Goal: Use online tool/utility: Utilize a website feature to perform a specific function

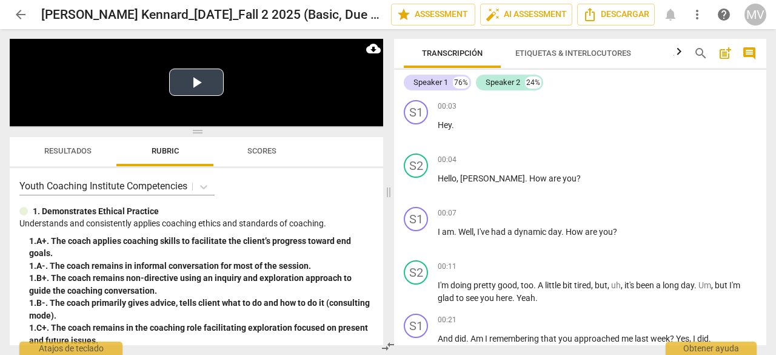
click at [197, 83] on button "Play Video" at bounding box center [196, 82] width 55 height 27
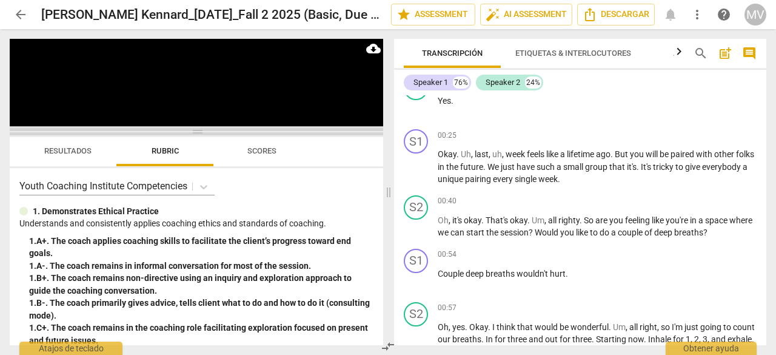
scroll to position [542, 0]
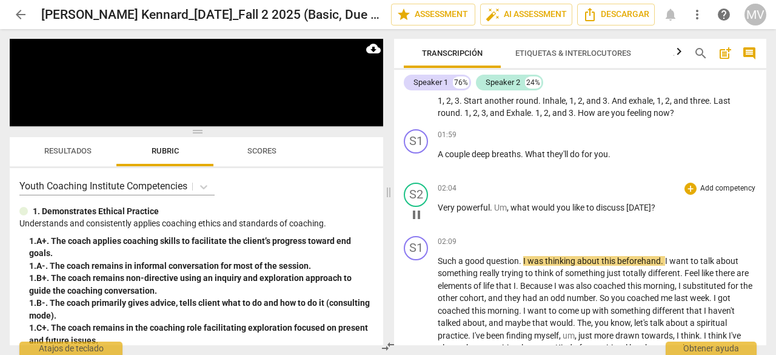
click at [514, 210] on span "what" at bounding box center [521, 208] width 21 height 10
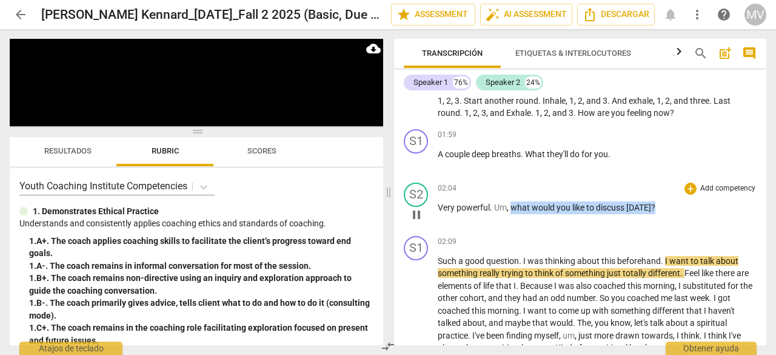
drag, startPoint x: 512, startPoint y: 206, endPoint x: 694, endPoint y: 219, distance: 182.5
click at [694, 219] on div "02:04 + Add competency keyboard_arrow_right Very powerful . Um , what would you…" at bounding box center [597, 205] width 319 height 44
click at [662, 187] on div "+" at bounding box center [664, 192] width 12 height 12
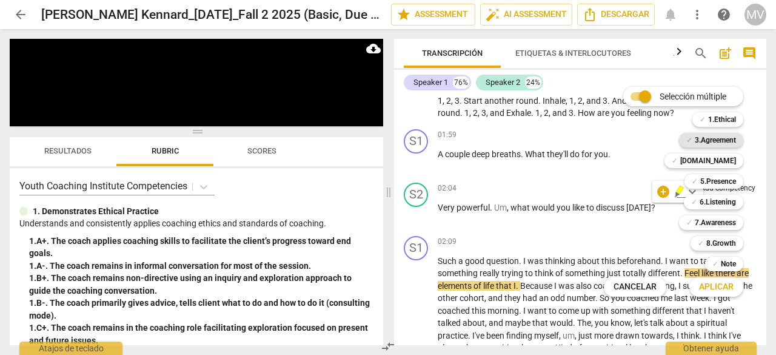
click at [704, 141] on b "3.Agreement" at bounding box center [715, 140] width 41 height 15
click at [717, 289] on span "Aplicar" at bounding box center [716, 287] width 35 height 12
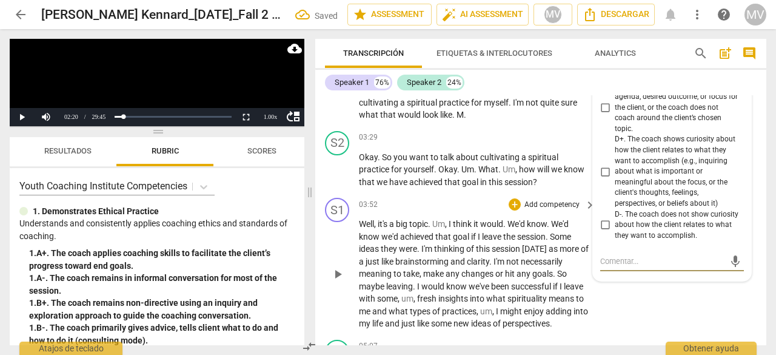
click at [647, 241] on div "3.Agreement [PERSON_NAME] 12:28 [DATE] more_vert A+. The coach asks the client …" at bounding box center [672, 75] width 158 height 412
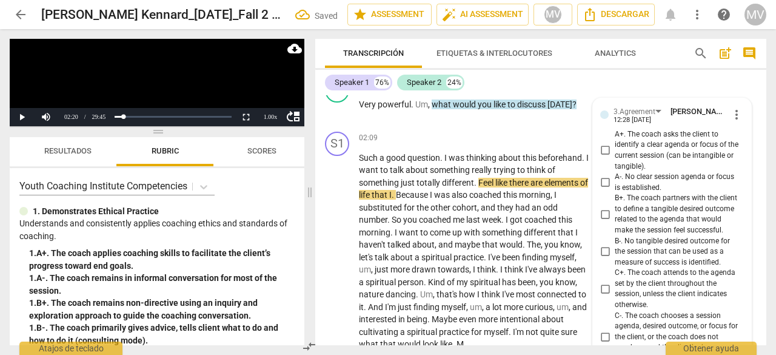
scroll to position [962, 0]
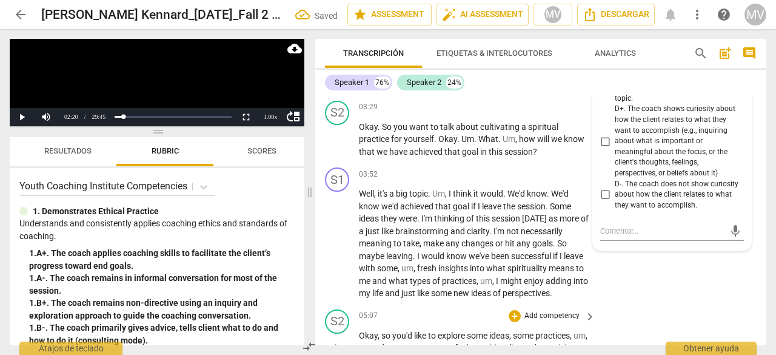
click at [636, 325] on div "S2 play_arrow pause 05:07 + Add competency keyboard_arrow_right Okay , so you'd…" at bounding box center [540, 338] width 451 height 67
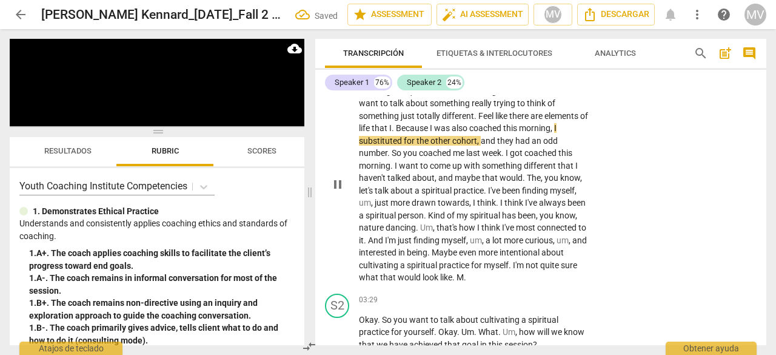
scroll to position [780, 0]
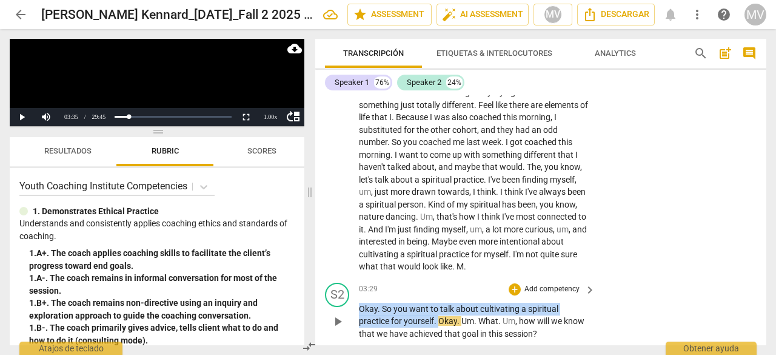
drag, startPoint x: 360, startPoint y: 305, endPoint x: 438, endPoint y: 317, distance: 79.2
click at [438, 317] on p "Okay . So you want to talk about cultivating a spiritual practice for yourself …" at bounding box center [474, 322] width 231 height 38
click at [448, 305] on div "+" at bounding box center [450, 304] width 12 height 12
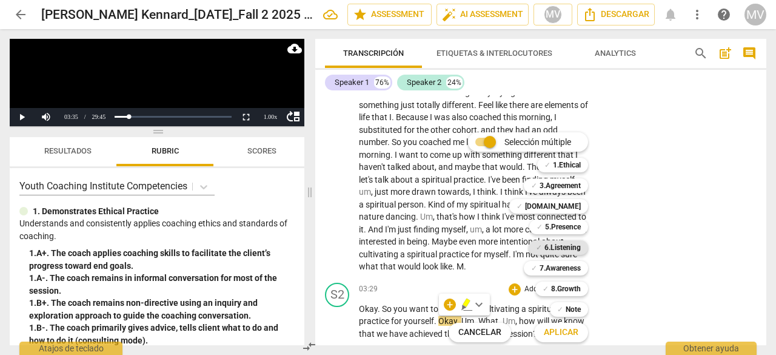
click at [561, 247] on b "6.Listening" at bounding box center [563, 247] width 36 height 15
click at [575, 338] on span "Aplicar" at bounding box center [561, 332] width 35 height 12
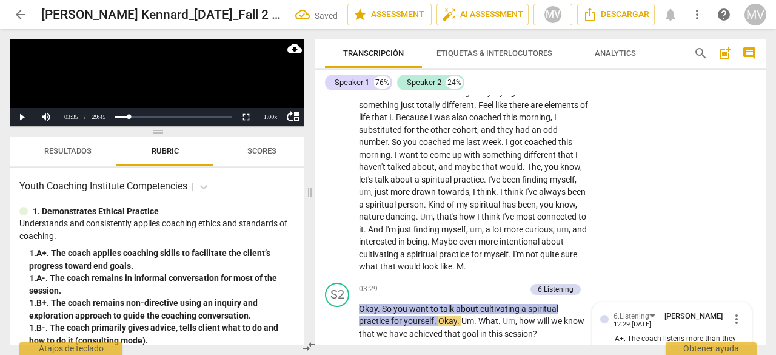
scroll to position [1328, 0]
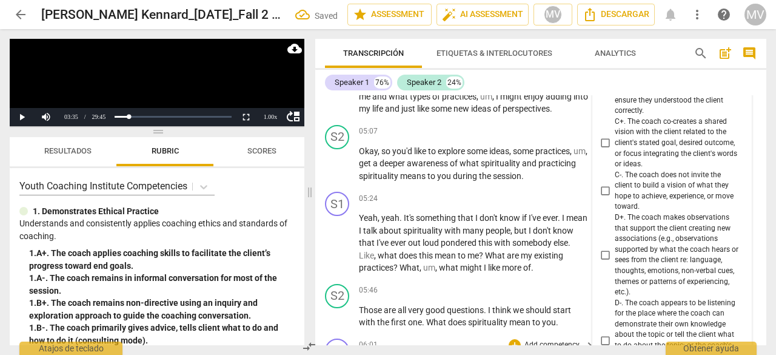
scroll to position [1207, 0]
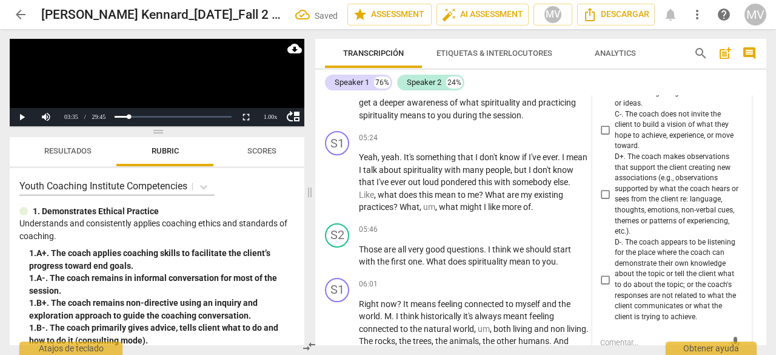
click at [574, 82] on div "Speaker 1 76% Speaker 2 24%" at bounding box center [541, 82] width 432 height 21
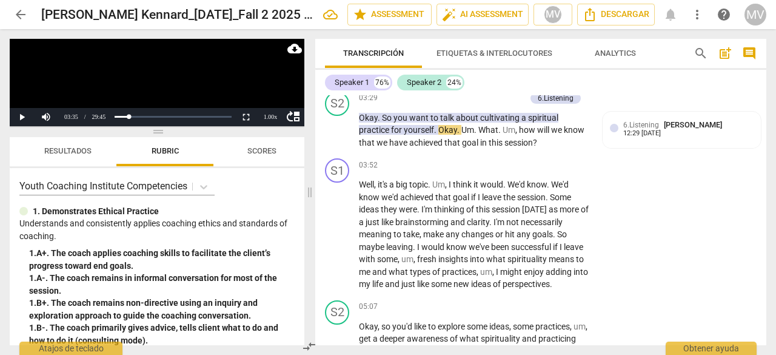
scroll to position [965, 0]
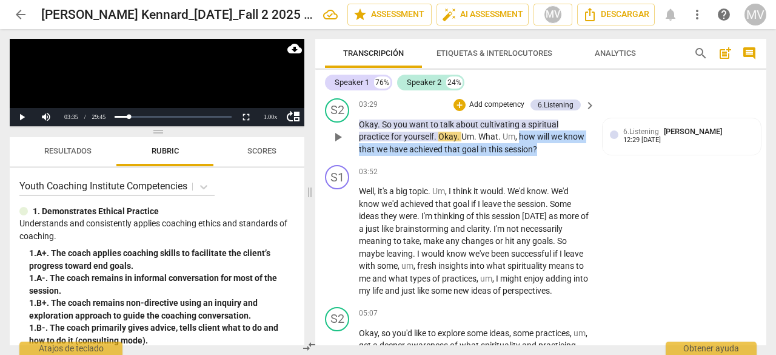
drag, startPoint x: 519, startPoint y: 138, endPoint x: 546, endPoint y: 157, distance: 33.5
click at [546, 157] on div "S2 play_arrow pause 03:29 + Add competency 6.Listening keyboard_arrow_right Oka…" at bounding box center [540, 126] width 451 height 67
click at [547, 127] on div "+" at bounding box center [549, 133] width 12 height 12
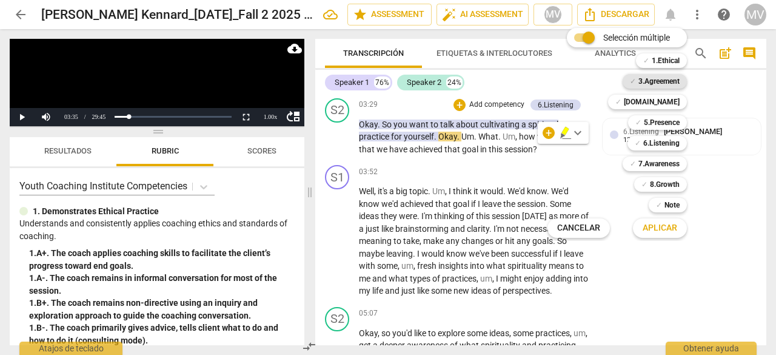
click at [664, 78] on b "3.Agreement" at bounding box center [659, 81] width 41 height 15
click at [664, 238] on button "Aplicar" at bounding box center [660, 228] width 54 height 22
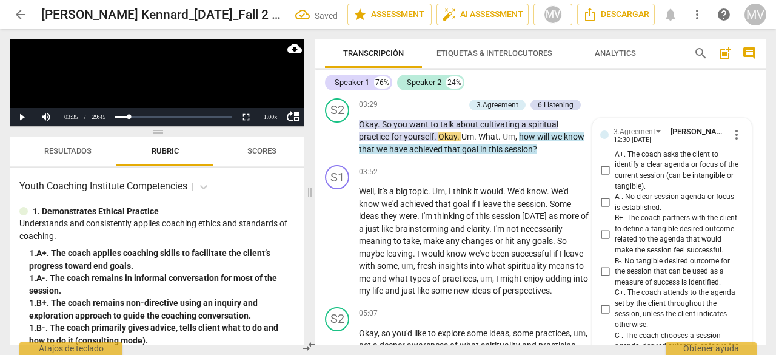
scroll to position [1254, 0]
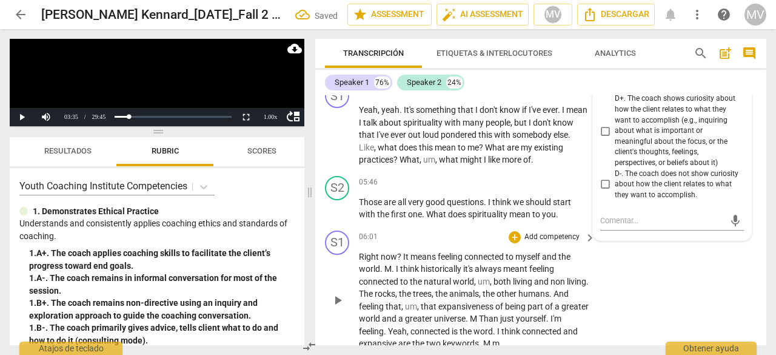
click at [667, 274] on div "S1 play_arrow pause 06:01 + Add competency keyboard_arrow_right Right now ? It …" at bounding box center [540, 290] width 451 height 129
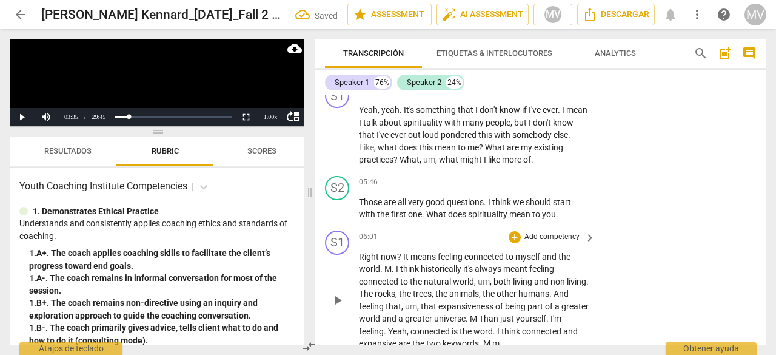
click at [667, 274] on div "S1 play_arrow pause 06:01 + Add competency keyboard_arrow_right Right now ? It …" at bounding box center [540, 290] width 451 height 129
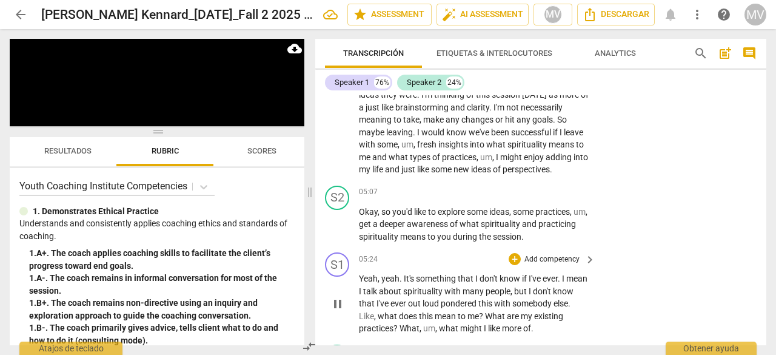
scroll to position [1012, 0]
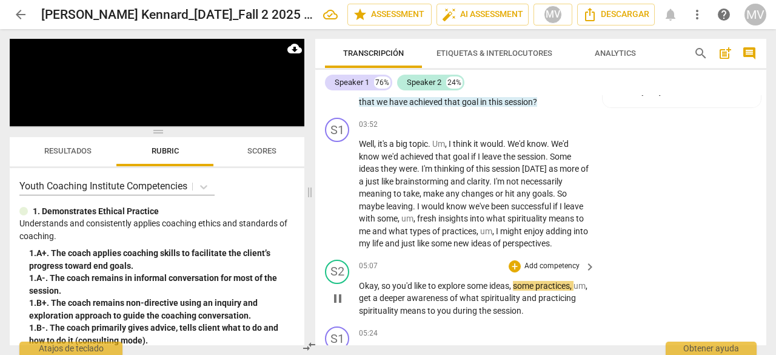
drag, startPoint x: 358, startPoint y: 283, endPoint x: 447, endPoint y: 288, distance: 89.3
click at [447, 288] on div "S2 play_arrow pause 05:07 + Add competency keyboard_arrow_right Okay , so you'd…" at bounding box center [540, 288] width 451 height 67
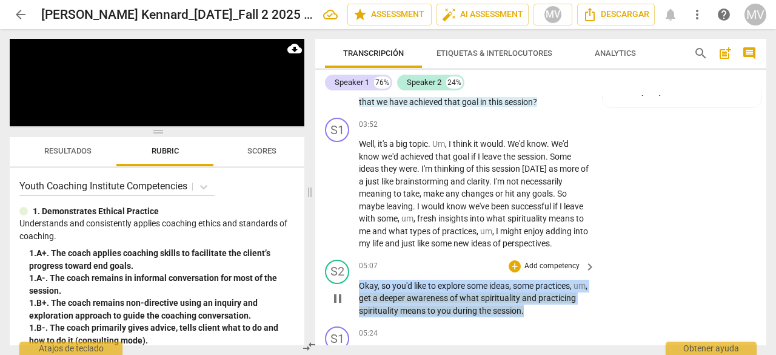
drag, startPoint x: 360, startPoint y: 285, endPoint x: 591, endPoint y: 309, distance: 232.4
click at [591, 309] on div "Okay , so you'd like to explore some ideas , some practices , um , get a deeper…" at bounding box center [478, 299] width 238 height 38
click at [517, 263] on div "+" at bounding box center [515, 266] width 12 height 12
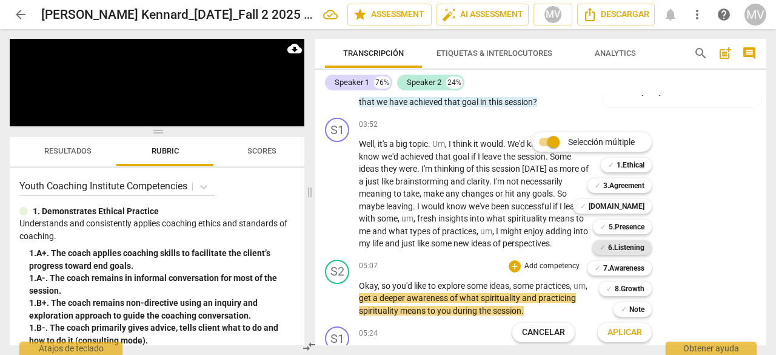
click at [641, 247] on b "6.Listening" at bounding box center [626, 247] width 36 height 15
drag, startPoint x: 631, startPoint y: 332, endPoint x: 678, endPoint y: 277, distance: 71.9
click at [631, 332] on span "Aplicar" at bounding box center [625, 332] width 35 height 12
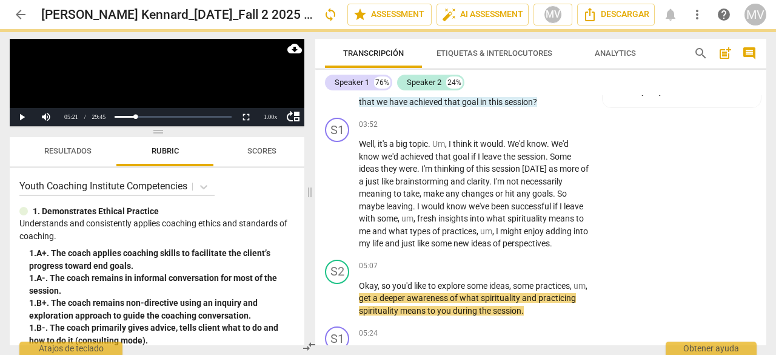
click at [695, 260] on div "S2 play_arrow pause 05:07 + Add competency keyboard_arrow_right Okay , so you'd…" at bounding box center [540, 288] width 451 height 67
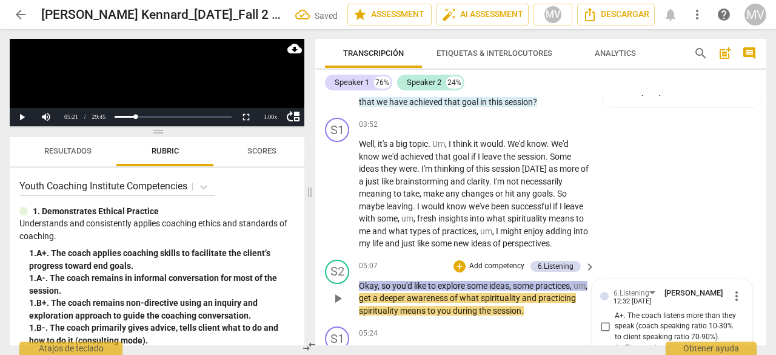
scroll to position [1537, 0]
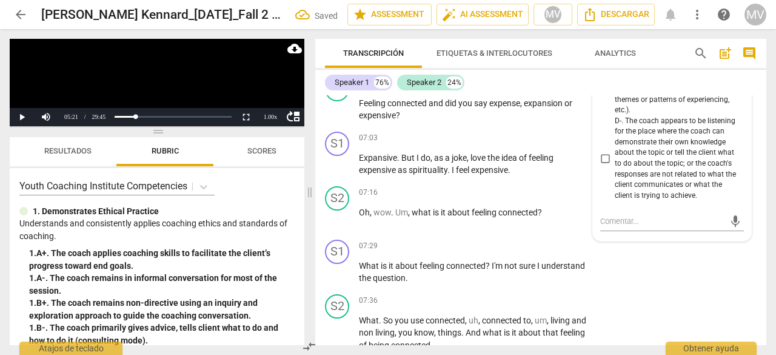
click at [677, 271] on div "S1 play_arrow pause 07:29 + Add competency keyboard_arrow_right What is it abou…" at bounding box center [540, 262] width 451 height 55
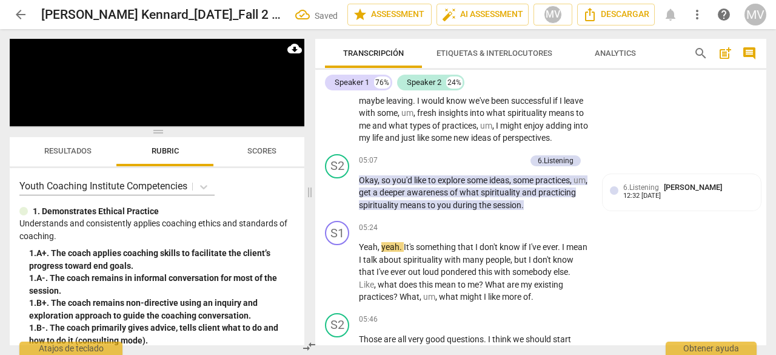
scroll to position [1234, 0]
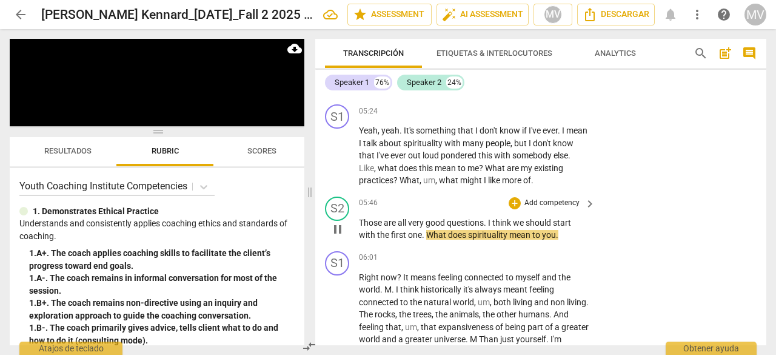
click at [342, 224] on span "pause" at bounding box center [338, 229] width 15 height 15
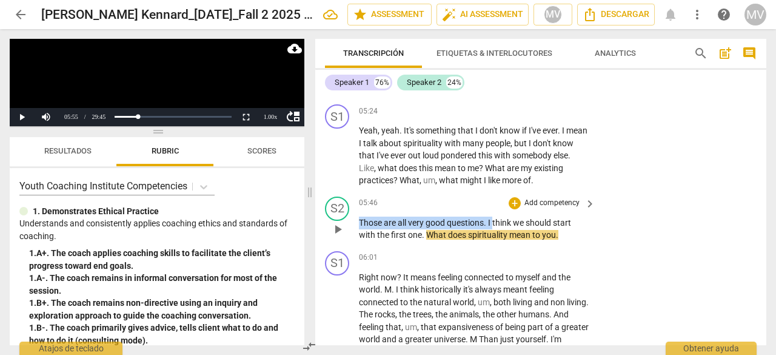
drag, startPoint x: 360, startPoint y: 221, endPoint x: 498, endPoint y: 226, distance: 137.8
click at [497, 226] on p "Those are all very good questions . I think we should start with the first one …" at bounding box center [474, 229] width 231 height 25
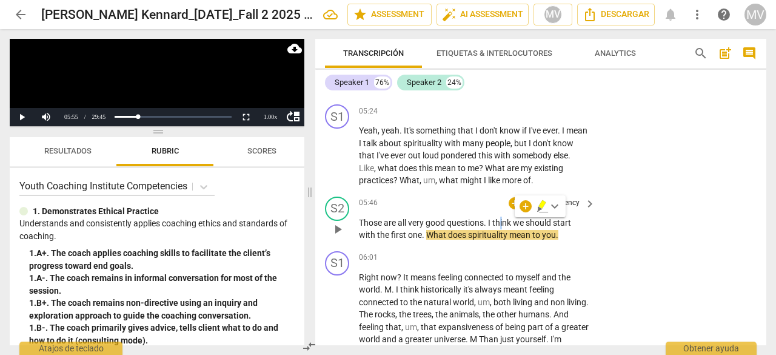
click at [504, 227] on p "Those are all very good questions . I think we should start with the first one …" at bounding box center [474, 229] width 231 height 25
drag, startPoint x: 357, startPoint y: 220, endPoint x: 388, endPoint y: 226, distance: 30.9
click at [388, 226] on div "S2 play_arrow pause 05:46 + Add competency keyboard_arrow_right Those are all v…" at bounding box center [540, 219] width 451 height 55
drag, startPoint x: 358, startPoint y: 221, endPoint x: 400, endPoint y: 224, distance: 42.0
click at [400, 224] on div "S2 play_arrow pause 05:46 + Add competency keyboard_arrow_right Those are all v…" at bounding box center [540, 219] width 451 height 55
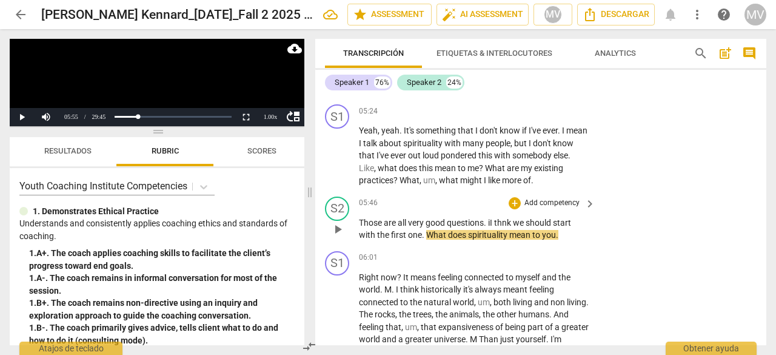
click at [574, 235] on p "Those are all very good questions . iI thnk we should start with the first one …" at bounding box center [474, 229] width 231 height 25
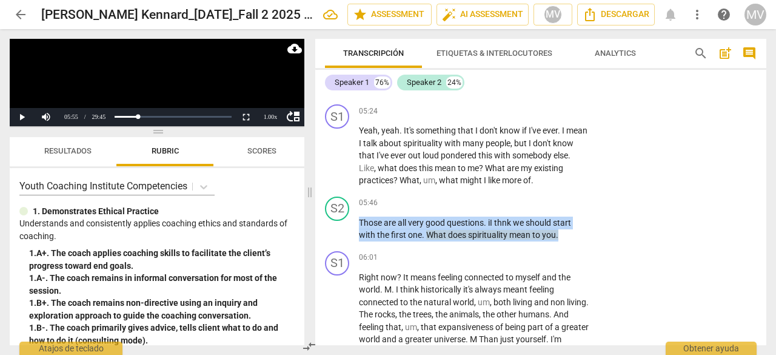
drag, startPoint x: 574, startPoint y: 235, endPoint x: 260, endPoint y: 217, distance: 314.1
click at [260, 217] on div "Play Video move_up Play Current Time 05:55 / Duration Time 29:45 Loaded : 0% Pr…" at bounding box center [388, 192] width 776 height 326
click at [570, 222] on div "+" at bounding box center [570, 218] width 12 height 12
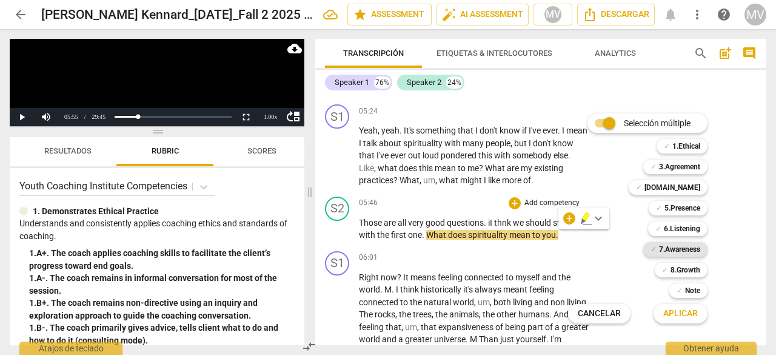
click at [693, 251] on b "7.Awareness" at bounding box center [679, 249] width 41 height 15
click at [683, 316] on span "Aplicar" at bounding box center [681, 314] width 35 height 12
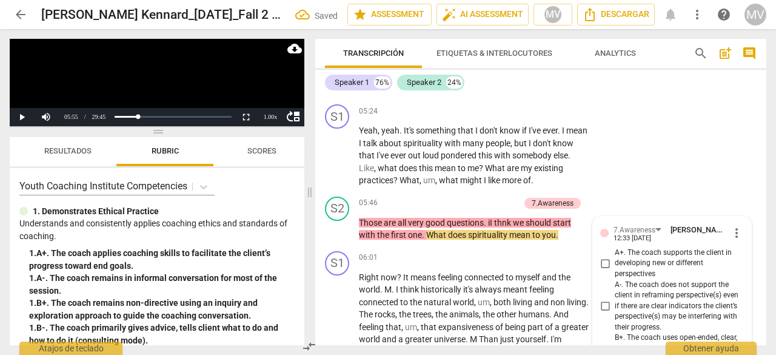
scroll to position [1654, 0]
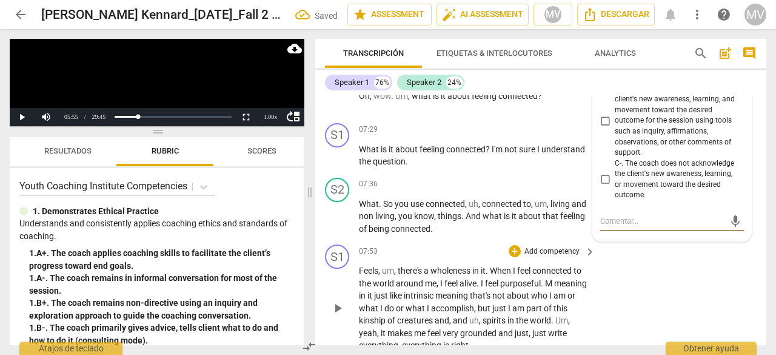
click at [702, 307] on div "S1 play_arrow pause 07:53 + Add competency keyboard_arrow_right Feels , um , th…" at bounding box center [540, 298] width 451 height 117
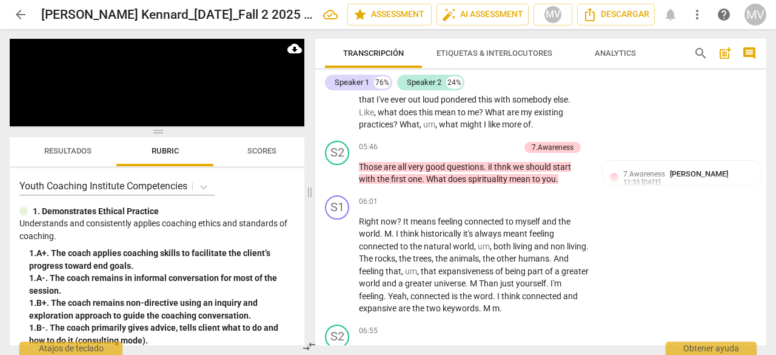
scroll to position [1594, 0]
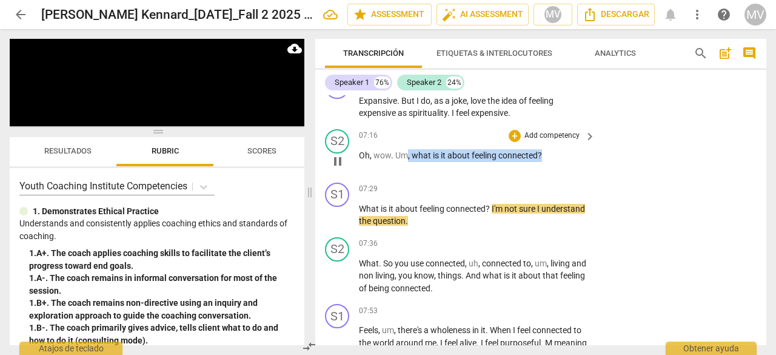
drag, startPoint x: 408, startPoint y: 156, endPoint x: 562, endPoint y: 158, distance: 154.7
click at [562, 158] on p "Oh , wow . Um , what is it about feeling connected ?" at bounding box center [474, 155] width 231 height 13
click at [512, 140] on div "+" at bounding box center [515, 136] width 12 height 12
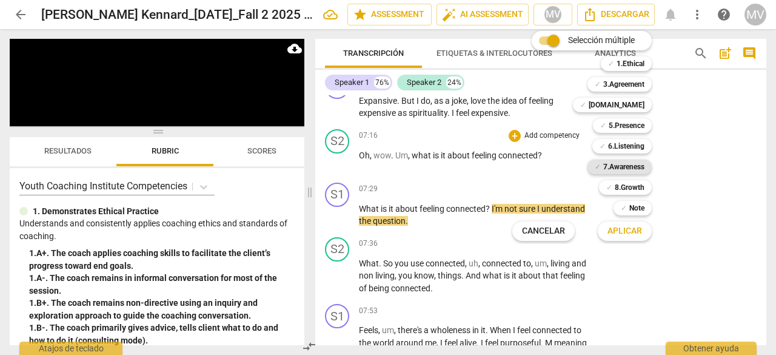
click at [633, 167] on b "7.Awareness" at bounding box center [624, 167] width 41 height 15
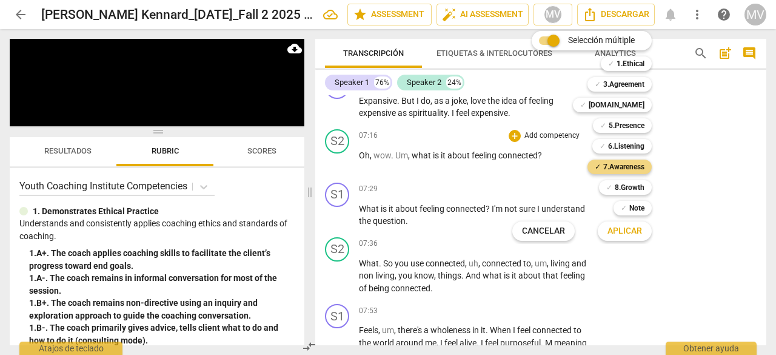
click at [627, 235] on span "Aplicar" at bounding box center [625, 231] width 35 height 12
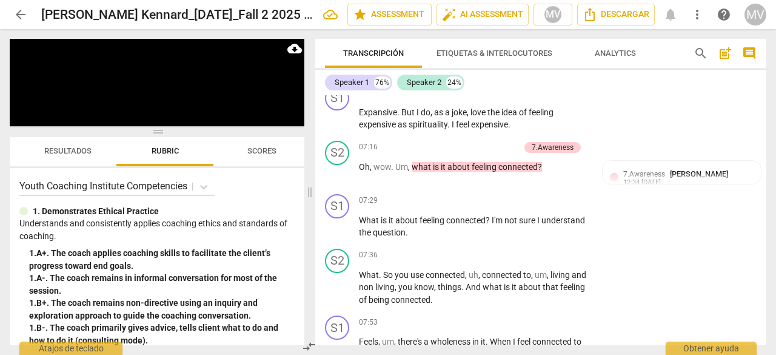
scroll to position [1836, 0]
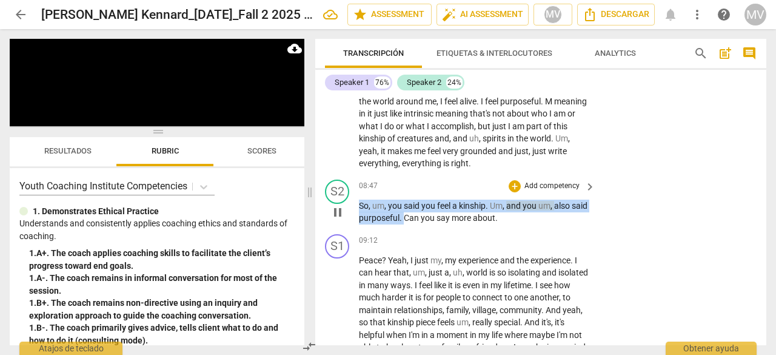
drag, startPoint x: 360, startPoint y: 204, endPoint x: 425, endPoint y: 218, distance: 65.7
click at [425, 218] on p "So , um , you said you feel a kinship . Um , and you um , also said purposeful …" at bounding box center [474, 212] width 231 height 25
click at [517, 185] on div "+" at bounding box center [515, 186] width 12 height 12
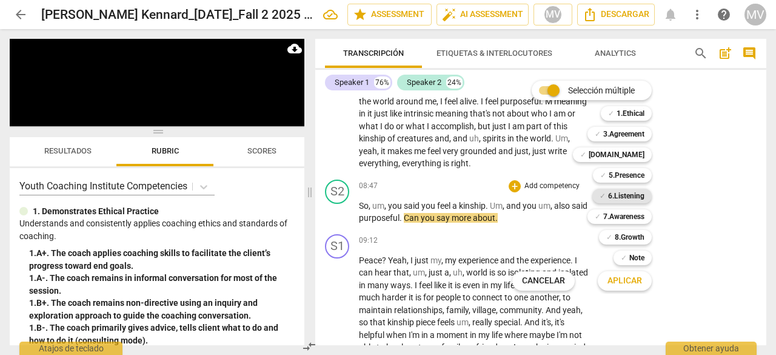
click at [625, 197] on b "6.Listening" at bounding box center [626, 196] width 36 height 15
click at [626, 277] on span "Aplicar" at bounding box center [625, 281] width 35 height 12
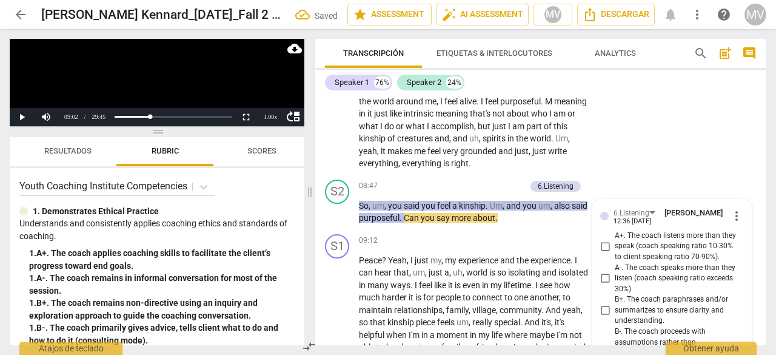
scroll to position [2281, 0]
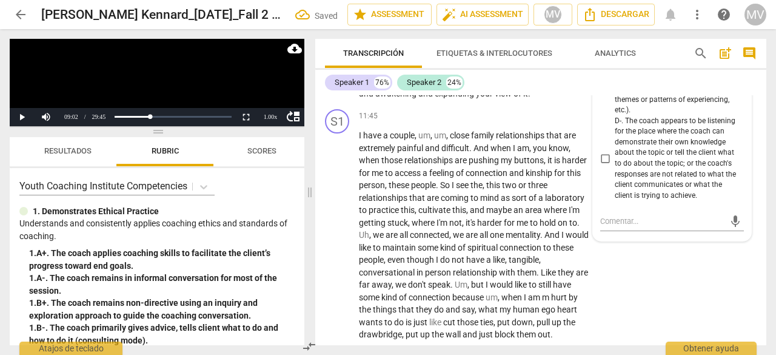
click at [666, 313] on div "S1 play_arrow pause 11:45 + Add competency keyboard_arrow_right I have a couple…" at bounding box center [540, 224] width 451 height 241
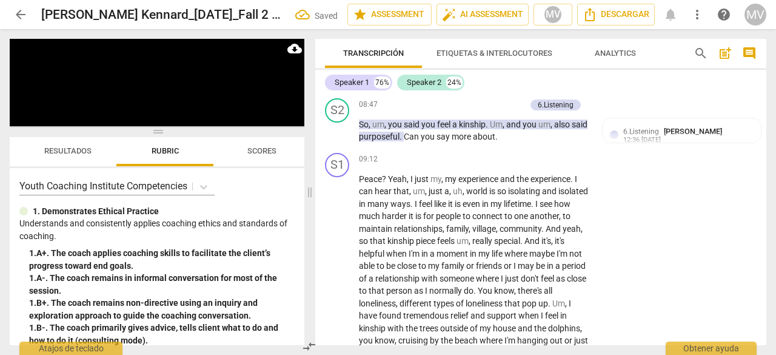
scroll to position [1978, 0]
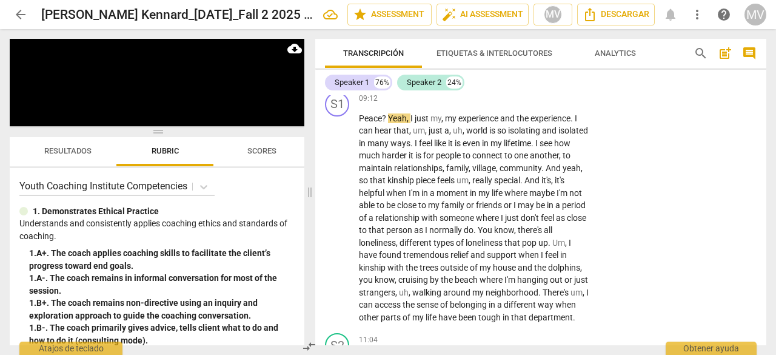
click at [62, 155] on span "Resultados" at bounding box center [67, 150] width 47 height 9
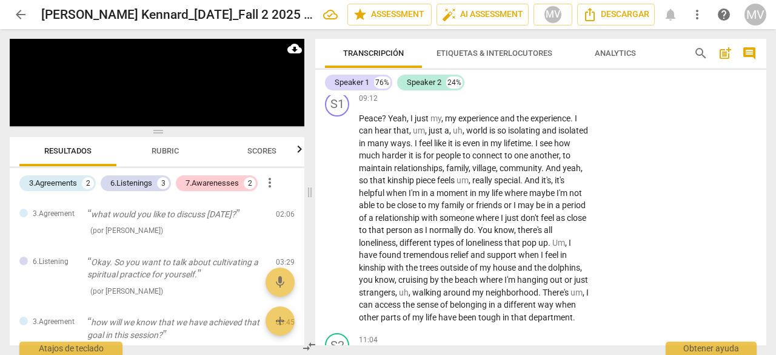
scroll to position [2248, 0]
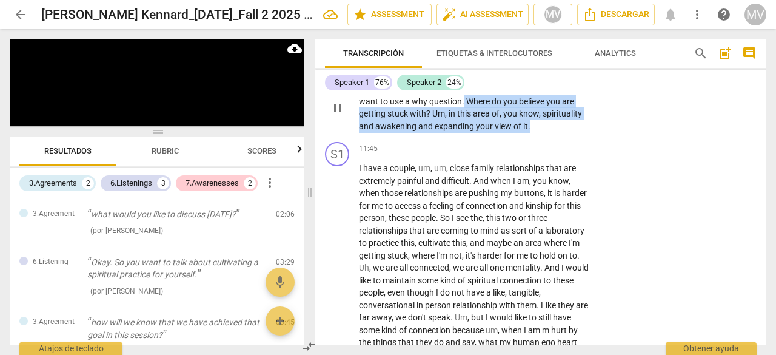
drag, startPoint x: 465, startPoint y: 109, endPoint x: 544, endPoint y: 144, distance: 86.1
click at [544, 132] on p "Yeah . Where do you believe you are , um , having or I don't want to use a why …" at bounding box center [474, 107] width 231 height 50
click at [541, 121] on div "+" at bounding box center [541, 122] width 12 height 12
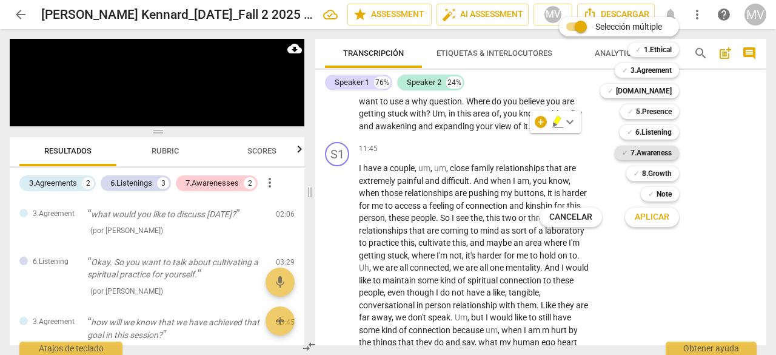
click at [672, 153] on div "✓ 7.Awareness" at bounding box center [647, 153] width 64 height 15
click at [664, 217] on span "Aplicar" at bounding box center [652, 217] width 35 height 12
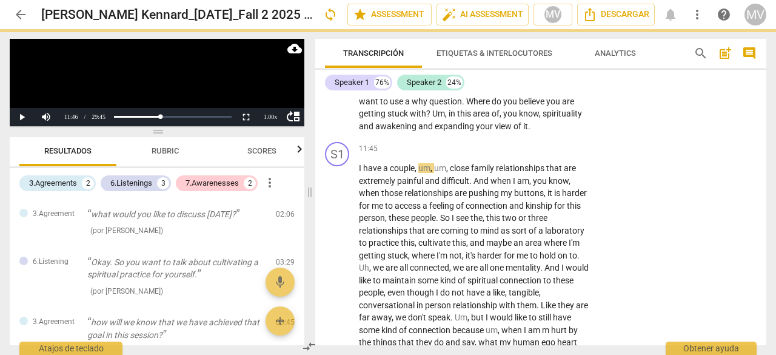
click at [665, 272] on div "S1 play_arrow pause 11:45 + Add competency keyboard_arrow_right I have a couple…" at bounding box center [540, 257] width 451 height 241
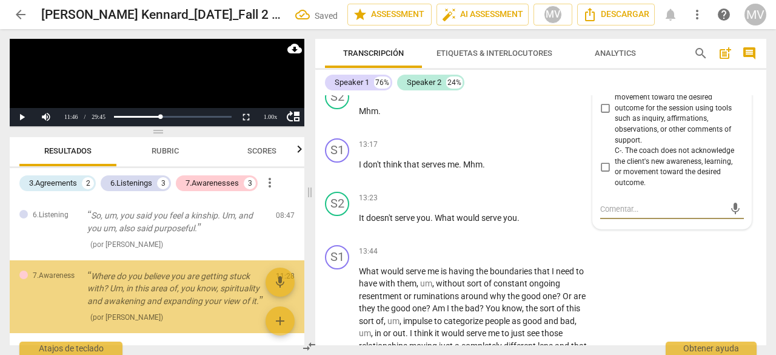
scroll to position [397, 0]
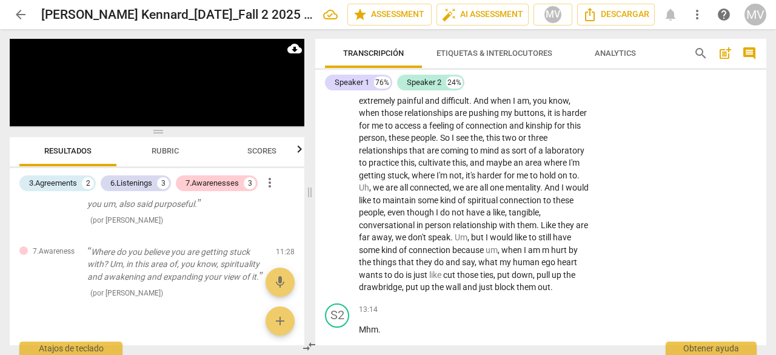
scroll to position [2622, 0]
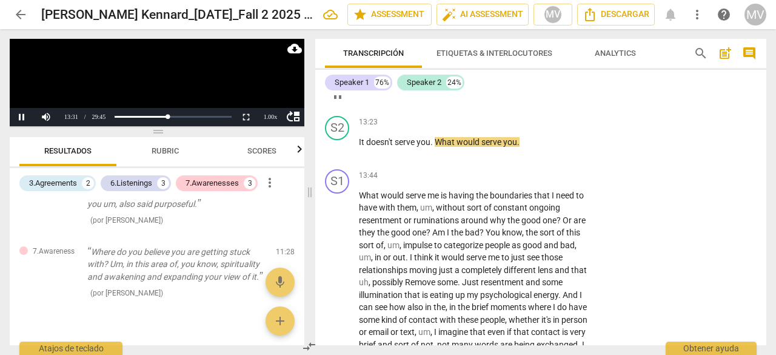
click at [463, 106] on div "13:17 + Add competency keyboard_arrow_right I don't think that serves me . Mhm ." at bounding box center [478, 84] width 238 height 44
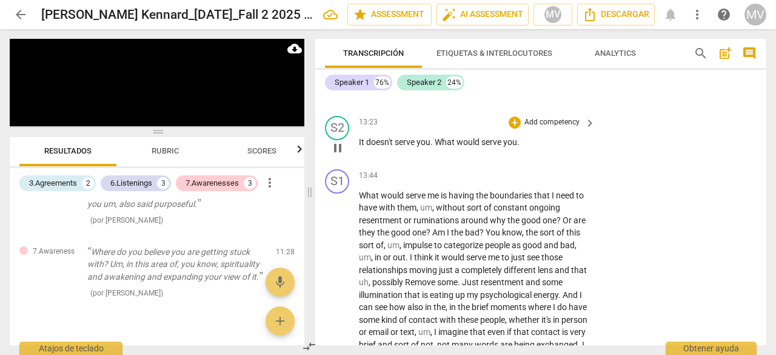
drag, startPoint x: 358, startPoint y: 153, endPoint x: 448, endPoint y: 156, distance: 90.4
click at [448, 156] on div "S2 play_arrow pause 13:23 + Add competency keyboard_arrow_right It doesn't serv…" at bounding box center [540, 137] width 451 height 53
drag, startPoint x: 358, startPoint y: 153, endPoint x: 370, endPoint y: 152, distance: 12.2
click at [370, 152] on div "S2 play_arrow pause 13:23 + Add competency keyboard_arrow_right It doesn't serv…" at bounding box center [540, 137] width 451 height 53
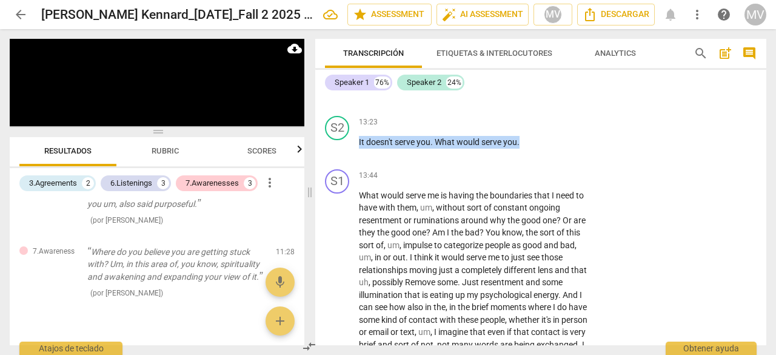
drag, startPoint x: 545, startPoint y: 152, endPoint x: 306, endPoint y: 130, distance: 240.6
click at [306, 130] on div "Play Video move_up Pause Current Time 13:39 / Duration Time 29:45 Loaded : 0% P…" at bounding box center [388, 192] width 776 height 326
click at [528, 138] on div "+" at bounding box center [531, 138] width 12 height 12
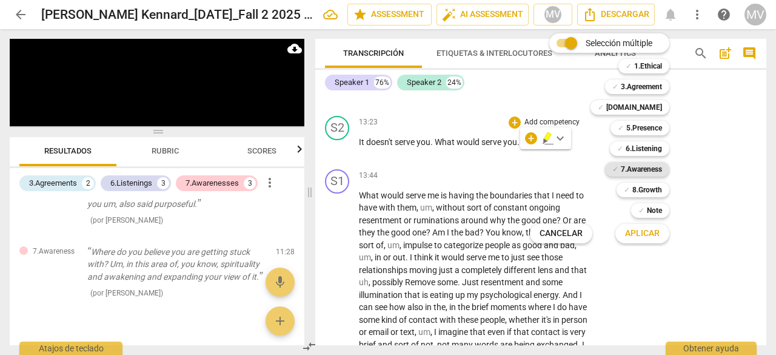
click at [662, 172] on b "7.Awareness" at bounding box center [641, 169] width 41 height 15
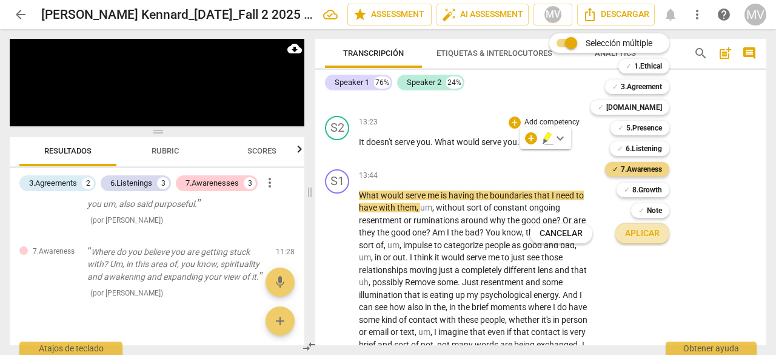
click at [648, 237] on span "Aplicar" at bounding box center [642, 233] width 35 height 12
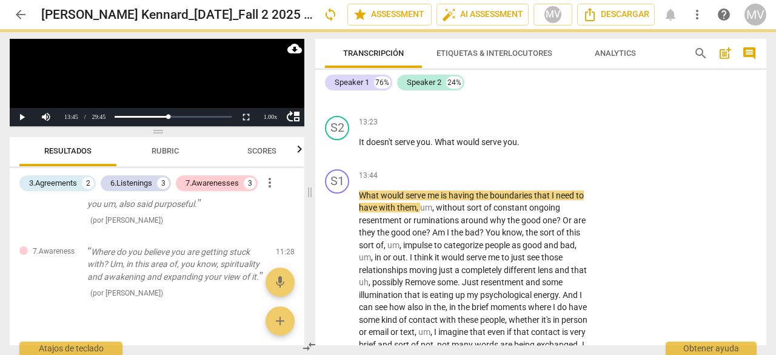
click at [642, 288] on div "S1 play_arrow pause 13:44 + Add competency keyboard_arrow_right What would serv…" at bounding box center [540, 297] width 451 height 266
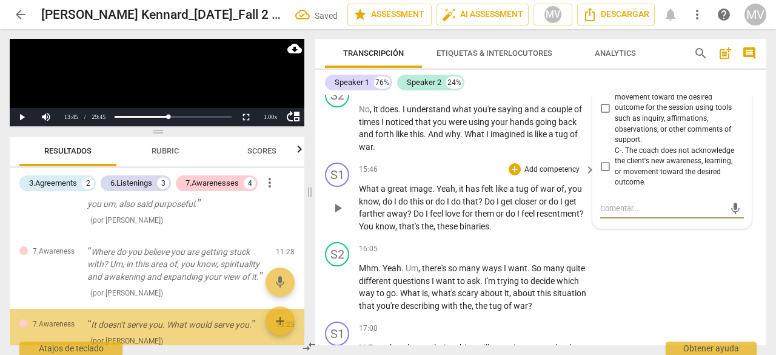
scroll to position [458, 0]
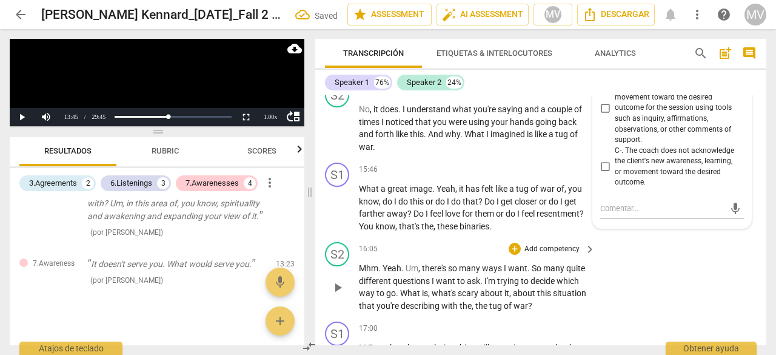
click at [685, 302] on div "S2 play_arrow pause 16:05 + Add competency keyboard_arrow_right Mhm . Yeah . Um…" at bounding box center [540, 276] width 451 height 79
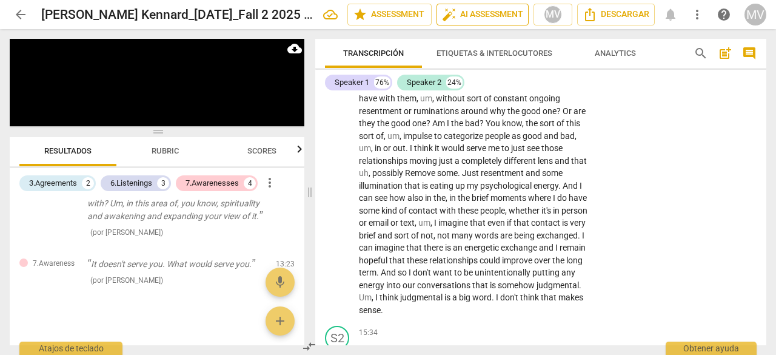
scroll to position [2995, 0]
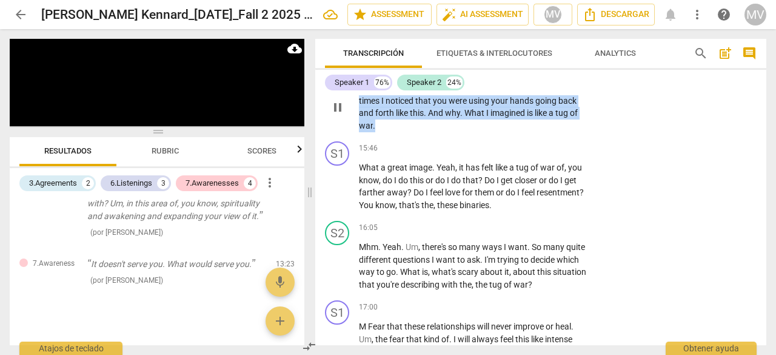
drag, startPoint x: 403, startPoint y: 103, endPoint x: 404, endPoint y: 145, distance: 42.5
click at [404, 136] on div "S2 play_arrow pause 15:34 + Add competency keyboard_arrow_right No , it does . …" at bounding box center [540, 96] width 451 height 79
click at [384, 124] on div "+" at bounding box center [386, 122] width 12 height 12
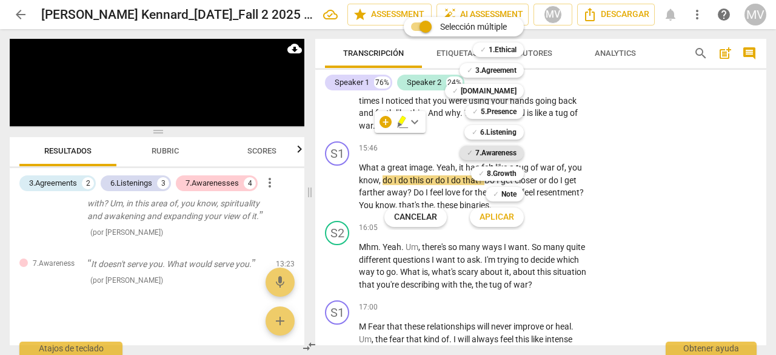
click at [512, 153] on b "7.Awareness" at bounding box center [496, 153] width 41 height 15
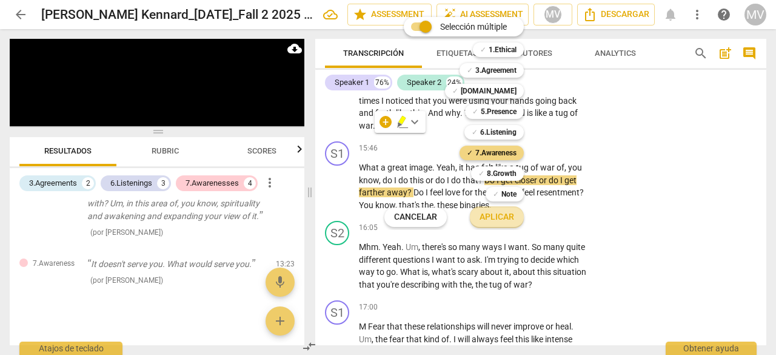
click at [490, 223] on span "Aplicar" at bounding box center [497, 217] width 35 height 12
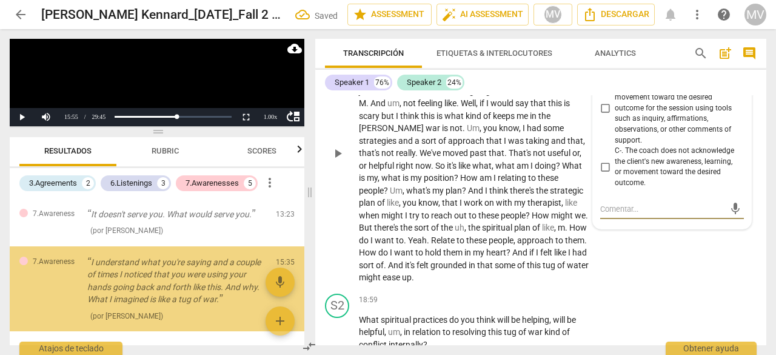
scroll to position [524, 0]
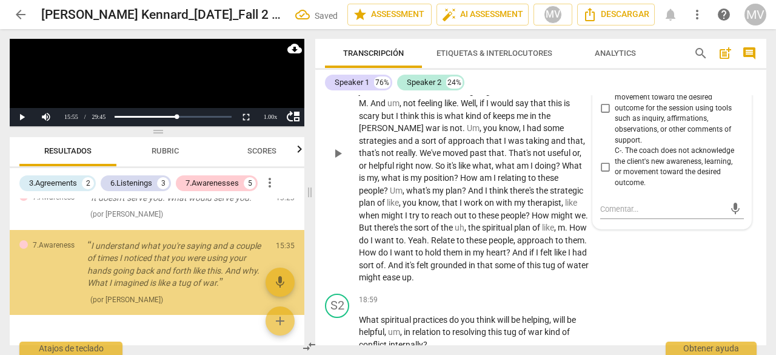
click at [699, 257] on div "S1 play_arrow pause 17:00 + Add competency keyboard_arrow_right M Fear that the…" at bounding box center [540, 143] width 451 height 291
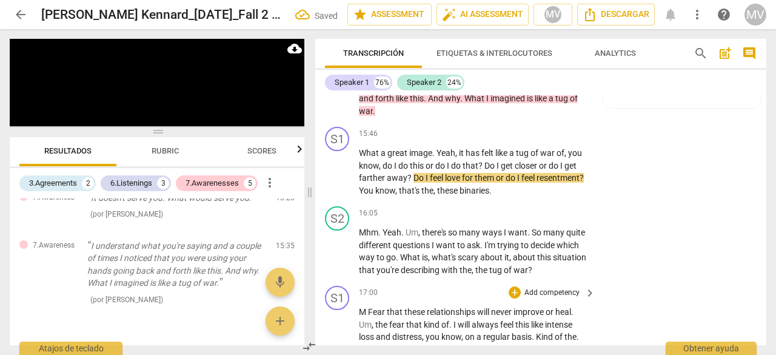
scroll to position [2990, 0]
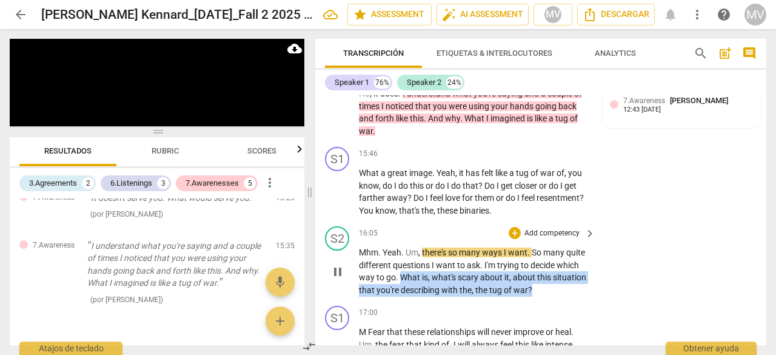
drag, startPoint x: 400, startPoint y: 288, endPoint x: 537, endPoint y: 306, distance: 138.8
click at [537, 296] on p "Mhm . Yeah . Um , there's so many ways I want . So many quite different questio…" at bounding box center [474, 271] width 231 height 50
click at [513, 239] on div "+" at bounding box center [515, 233] width 12 height 12
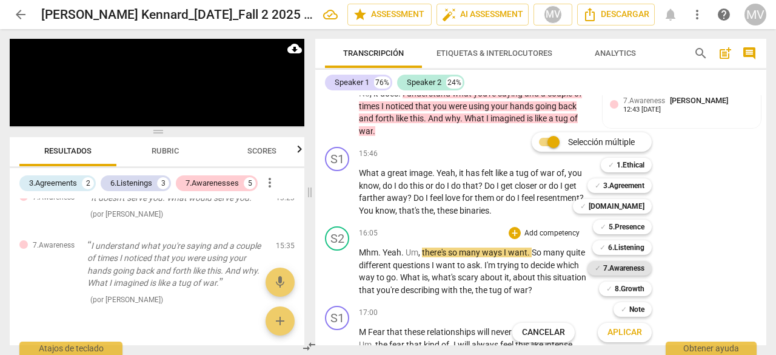
click at [613, 263] on b "7.Awareness" at bounding box center [624, 268] width 41 height 15
click at [636, 334] on span "Aplicar" at bounding box center [625, 332] width 35 height 12
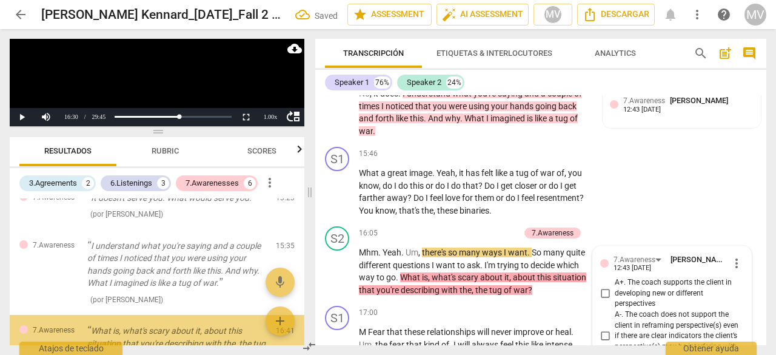
scroll to position [604, 0]
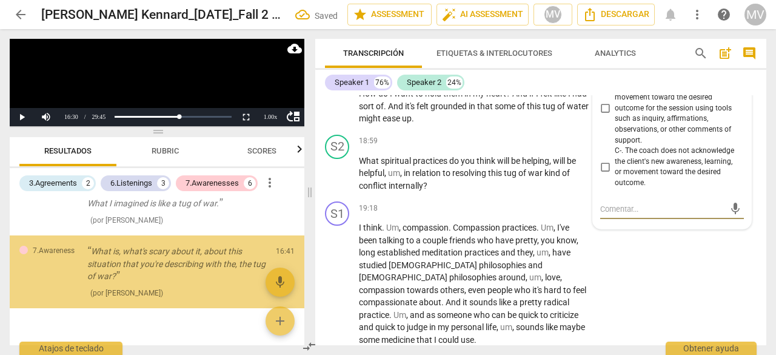
click at [705, 310] on div "S1 play_arrow pause 19:18 + Add competency keyboard_arrow_right I think . Um , …" at bounding box center [540, 274] width 451 height 154
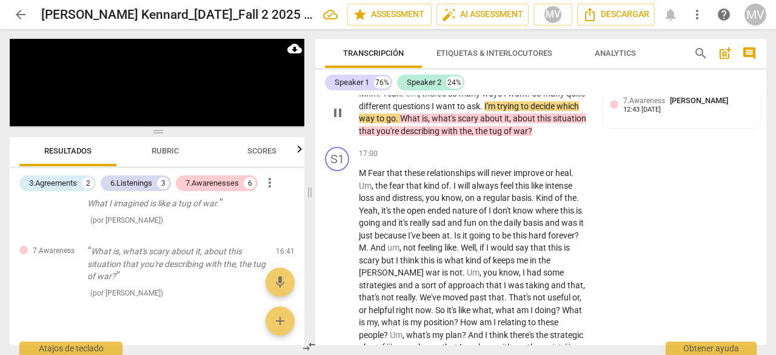
scroll to position [3210, 0]
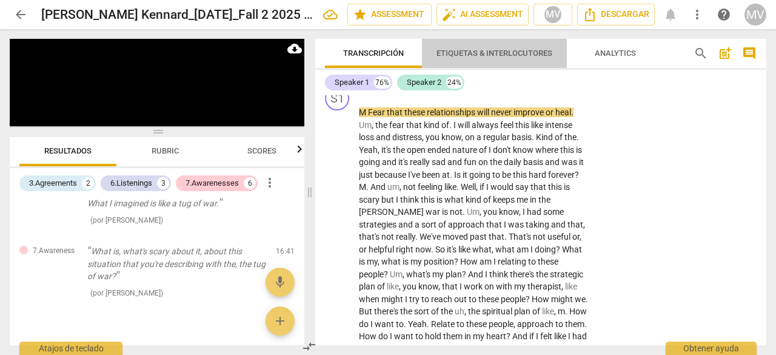
click at [476, 54] on span "Etiquetas & Interlocutores" at bounding box center [495, 53] width 116 height 9
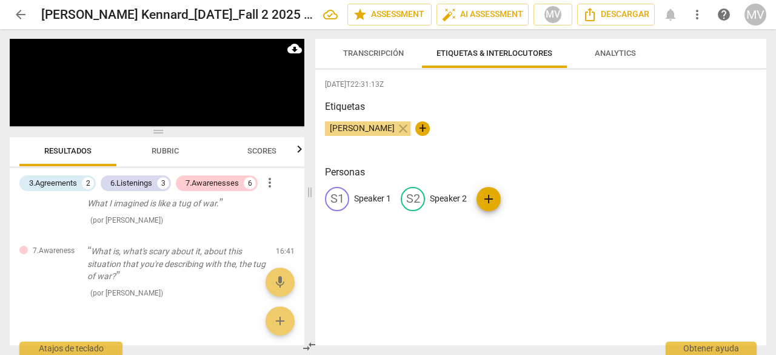
click at [622, 52] on span "Analytics" at bounding box center [615, 53] width 41 height 9
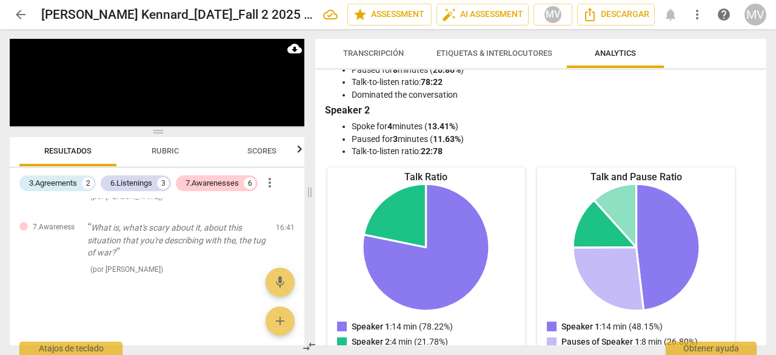
scroll to position [0, 0]
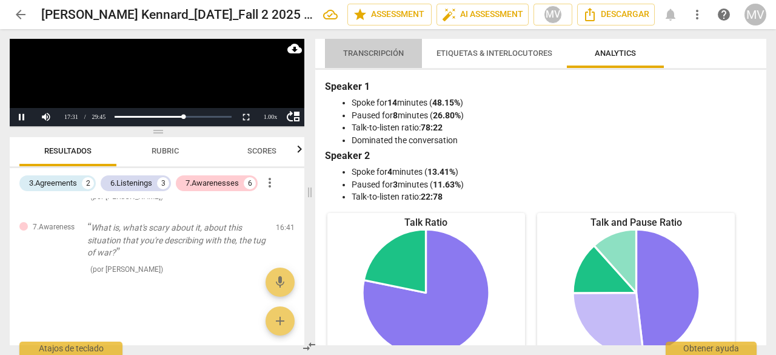
drag, startPoint x: 381, startPoint y: 56, endPoint x: 325, endPoint y: 89, distance: 64.9
click at [380, 56] on span "Transcripción" at bounding box center [373, 53] width 61 height 9
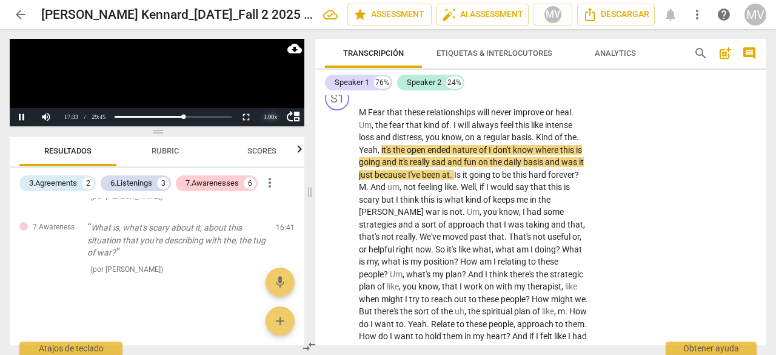
click at [274, 113] on div "1.00 x" at bounding box center [270, 117] width 24 height 18
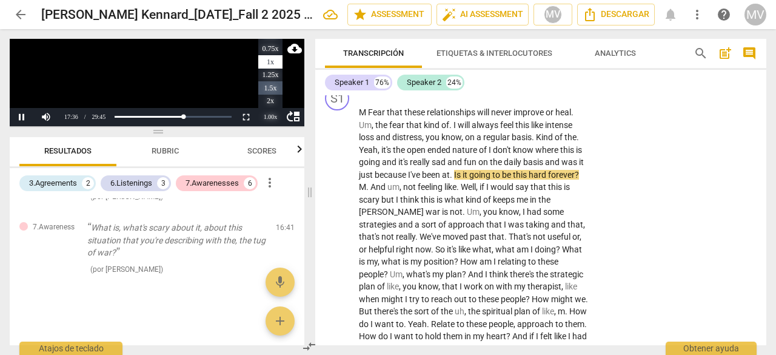
click at [268, 89] on li "1.5x" at bounding box center [270, 87] width 24 height 13
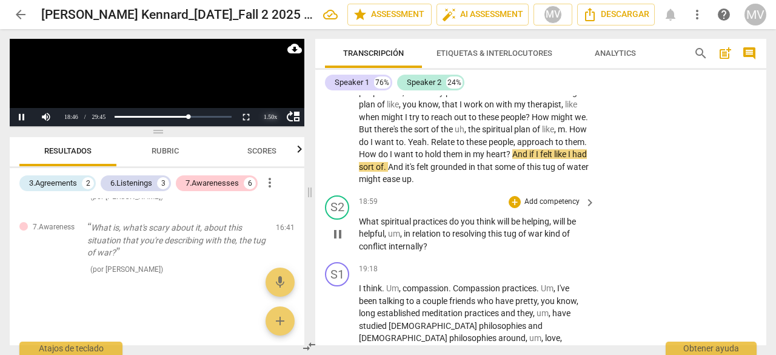
scroll to position [3452, 0]
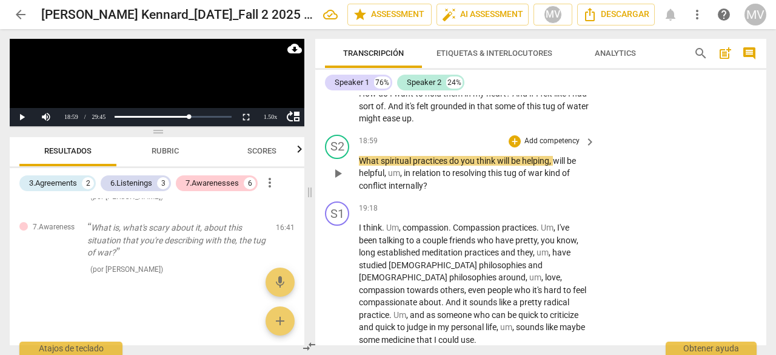
click at [359, 170] on div "play_arrow pause" at bounding box center [343, 174] width 31 height 30
drag, startPoint x: 359, startPoint y: 170, endPoint x: 396, endPoint y: 193, distance: 43.3
click at [396, 193] on div "S2 play_arrow pause 18:59 + Add competency keyboard_arrow_right What spiritual …" at bounding box center [540, 163] width 451 height 67
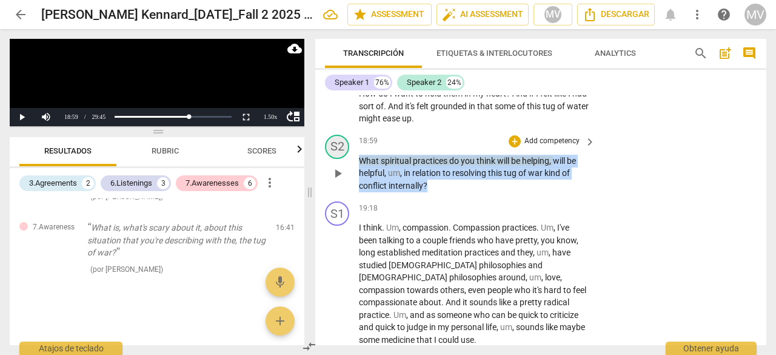
drag, startPoint x: 436, startPoint y: 198, endPoint x: 340, endPoint y: 155, distance: 105.1
click at [340, 155] on div "S2 play_arrow pause 18:59 + Add competency keyboard_arrow_right What spiritual …" at bounding box center [540, 163] width 451 height 67
click at [514, 147] on div "+" at bounding box center [515, 141] width 12 height 12
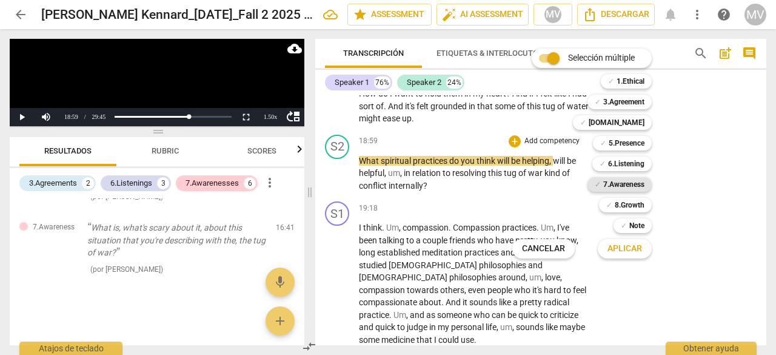
click at [642, 179] on b "7.Awareness" at bounding box center [624, 184] width 41 height 15
click at [631, 249] on span "Aplicar" at bounding box center [625, 249] width 35 height 12
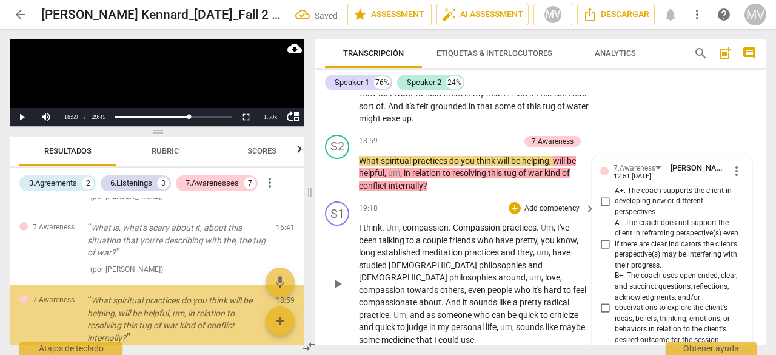
scroll to position [682, 0]
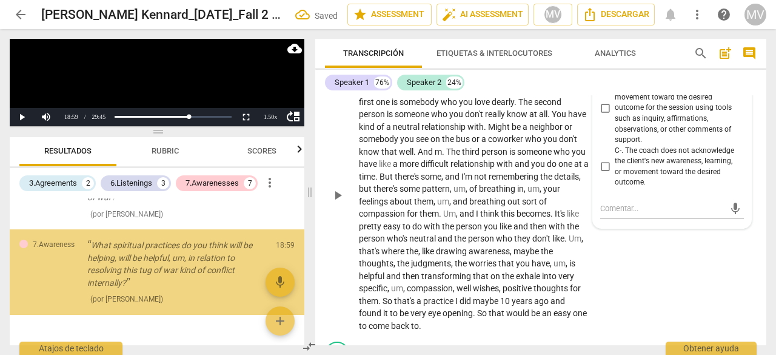
click at [627, 281] on div "S1 play_arrow pause 20:16 + Add competency keyboard_arrow_right Well , I know i…" at bounding box center [540, 184] width 451 height 303
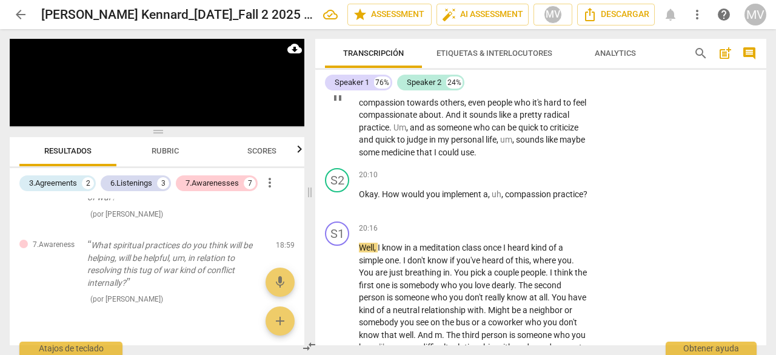
scroll to position [3641, 0]
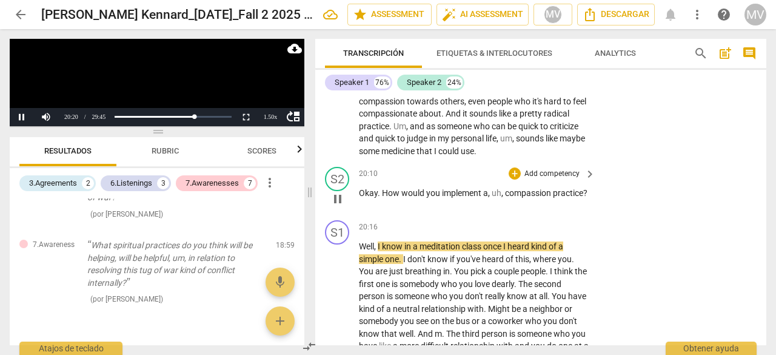
drag, startPoint x: 355, startPoint y: 187, endPoint x: 388, endPoint y: 208, distance: 38.7
click at [388, 208] on div "S2 play_arrow pause 20:10 + Add competency keyboard_arrow_right Okay . How woul…" at bounding box center [540, 188] width 451 height 53
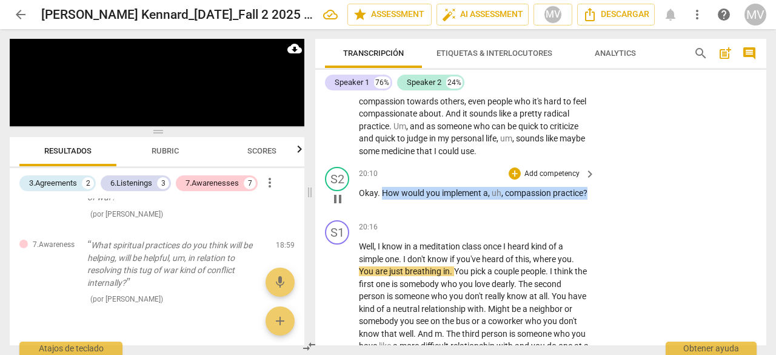
drag, startPoint x: 399, startPoint y: 208, endPoint x: 383, endPoint y: 191, distance: 23.6
click at [383, 191] on p "Okay . How would you implement a , uh , compassion practice ?" at bounding box center [474, 193] width 231 height 13
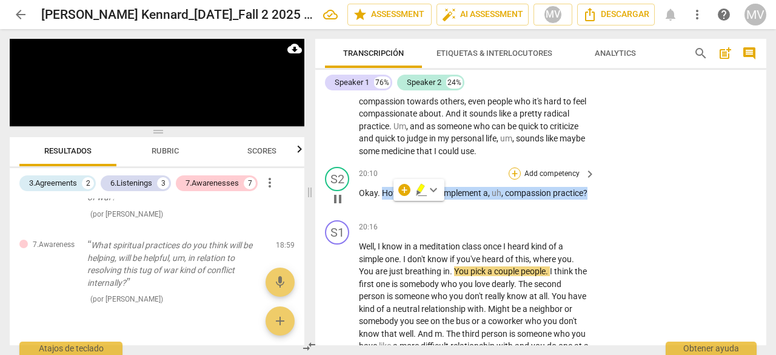
click at [510, 171] on div "+" at bounding box center [515, 173] width 12 height 12
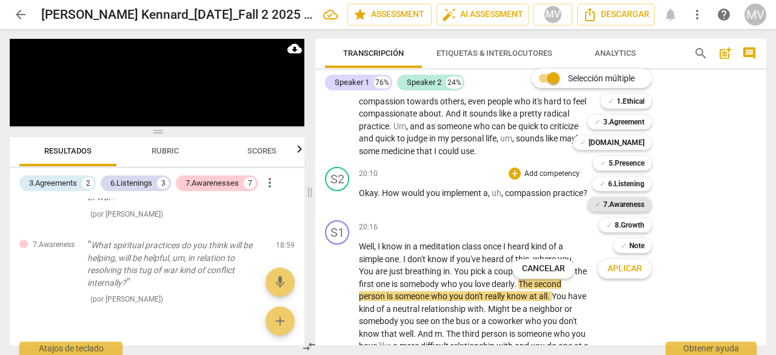
click at [625, 203] on b "7.Awareness" at bounding box center [624, 204] width 41 height 15
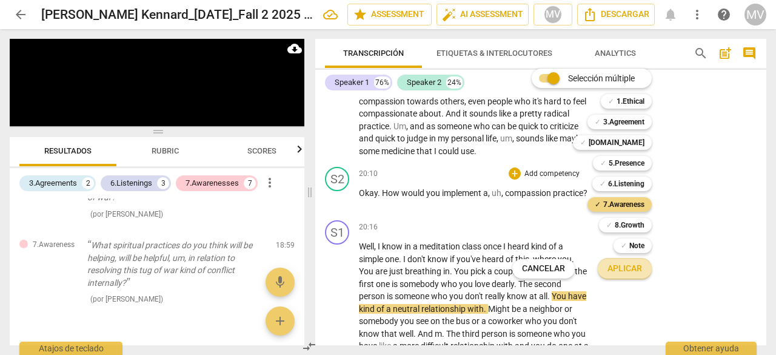
click at [635, 278] on button "Aplicar" at bounding box center [625, 269] width 54 height 22
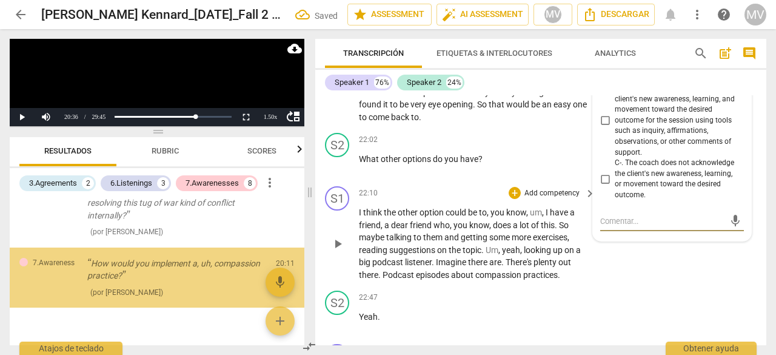
scroll to position [755, 0]
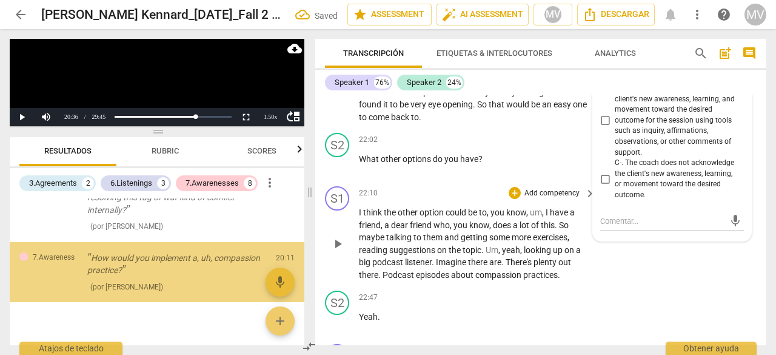
click at [655, 269] on div "S1 play_arrow pause 22:10 + Add competency keyboard_arrow_right I think the oth…" at bounding box center [540, 233] width 451 height 104
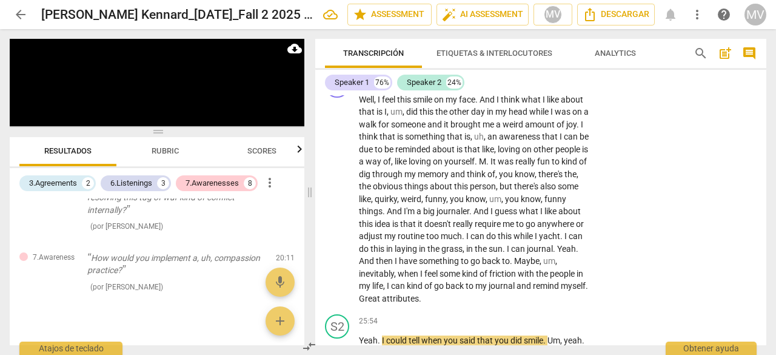
scroll to position [4852, 0]
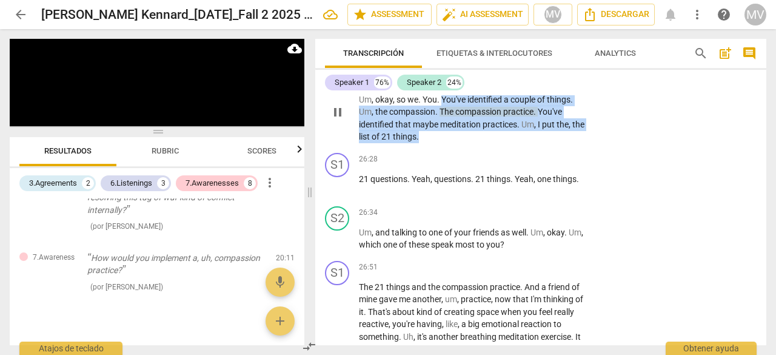
drag, startPoint x: 443, startPoint y: 109, endPoint x: 451, endPoint y: 149, distance: 40.9
click at [451, 143] on p "Yeah . I could tell when you said that you did smile . Um , yeah . Um , okay , …" at bounding box center [474, 112] width 231 height 62
click at [428, 135] on div "+" at bounding box center [431, 135] width 12 height 12
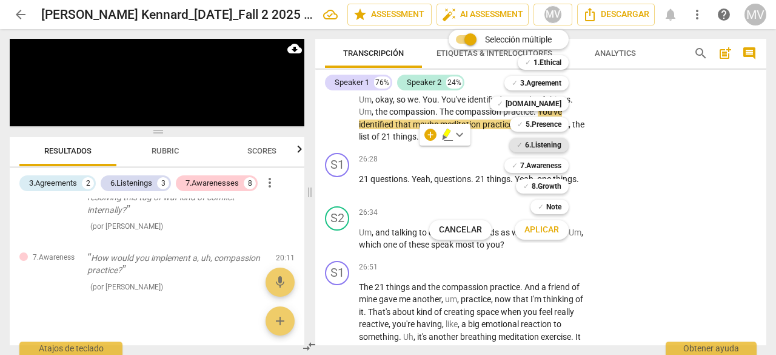
click at [533, 149] on b "6.Listening" at bounding box center [543, 145] width 36 height 15
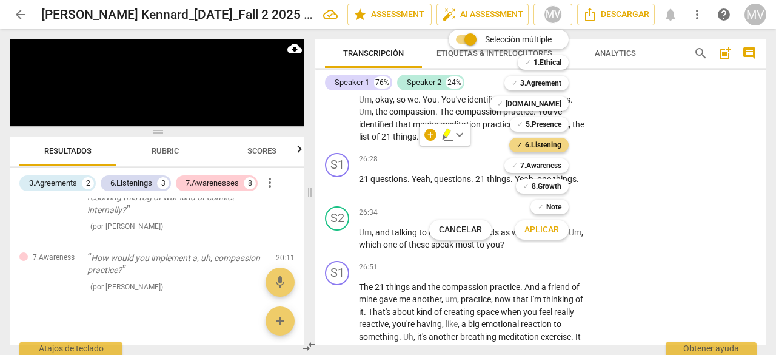
click at [553, 228] on span "Aplicar" at bounding box center [542, 230] width 35 height 12
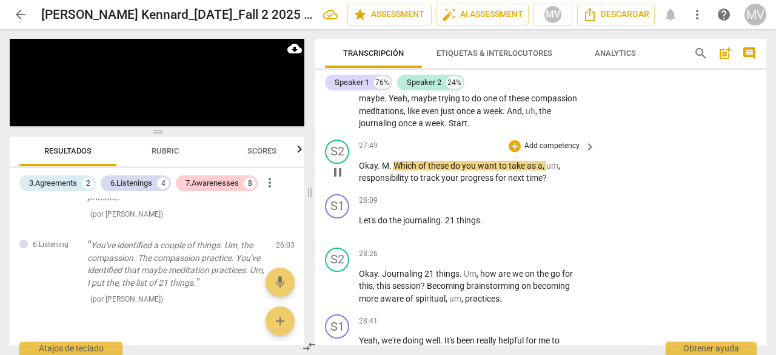
scroll to position [5156, 0]
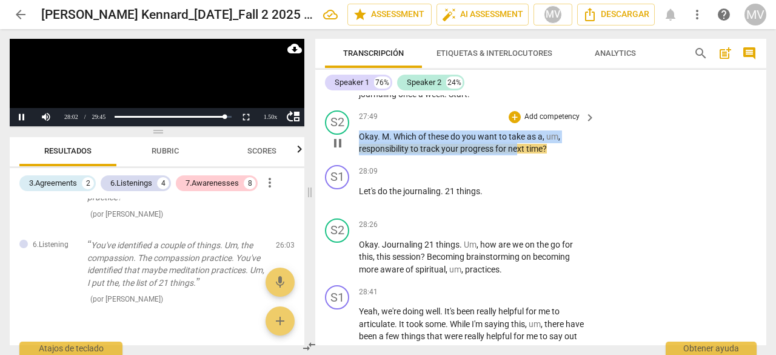
drag, startPoint x: 360, startPoint y: 149, endPoint x: 520, endPoint y: 163, distance: 160.8
click at [519, 155] on p "Okay . M . Which of these do you want to take as a , um , responsibility to tra…" at bounding box center [474, 142] width 231 height 25
click at [542, 153] on span "time" at bounding box center [535, 149] width 16 height 10
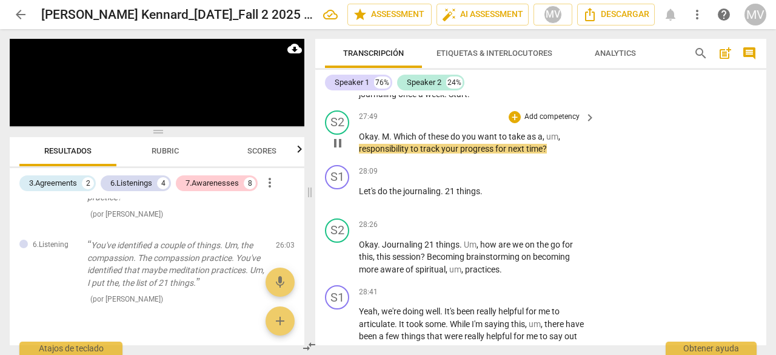
click at [558, 155] on p "Okay . M . Which of these do you want to take as a , um , responsibility to tra…" at bounding box center [474, 142] width 231 height 25
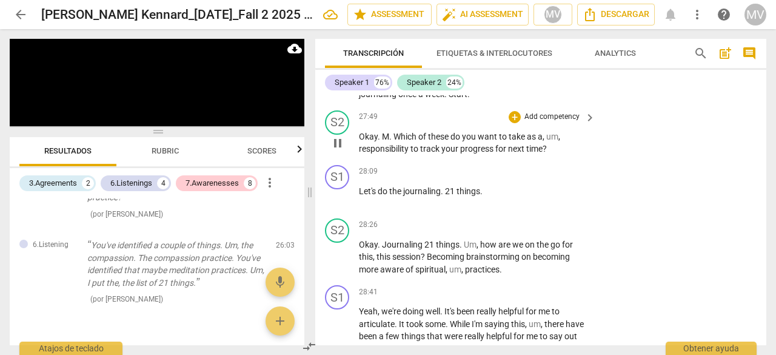
click at [563, 155] on p "Okay . M . Which of these do you want to take as a , um , responsibility to tra…" at bounding box center [474, 142] width 231 height 25
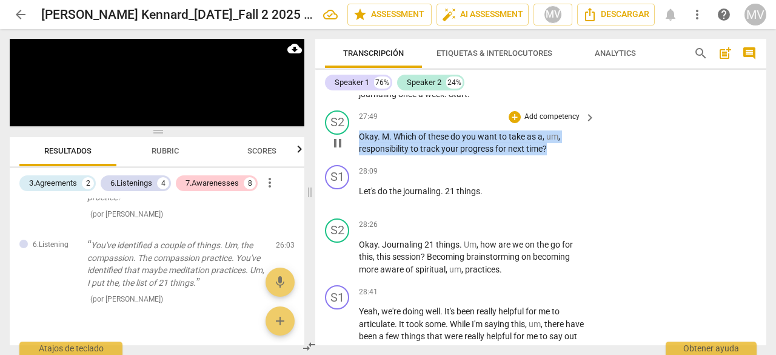
drag, startPoint x: 360, startPoint y: 150, endPoint x: 590, endPoint y: 170, distance: 230.1
click at [590, 160] on div "S2 play_arrow pause 27:49 + Add competency keyboard_arrow_right Okay . M . Whic…" at bounding box center [540, 133] width 451 height 55
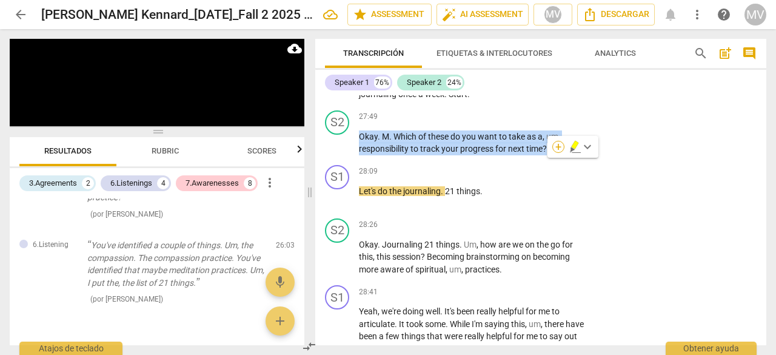
click at [558, 147] on div "+" at bounding box center [559, 147] width 12 height 12
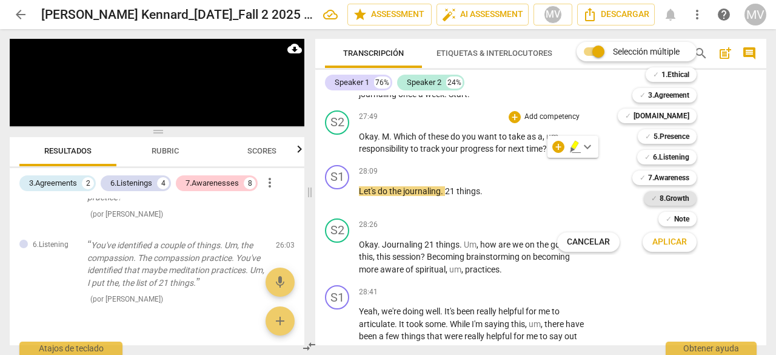
click at [661, 195] on b "8.Growth" at bounding box center [675, 198] width 30 height 15
click at [684, 247] on span "Aplicar" at bounding box center [670, 242] width 35 height 12
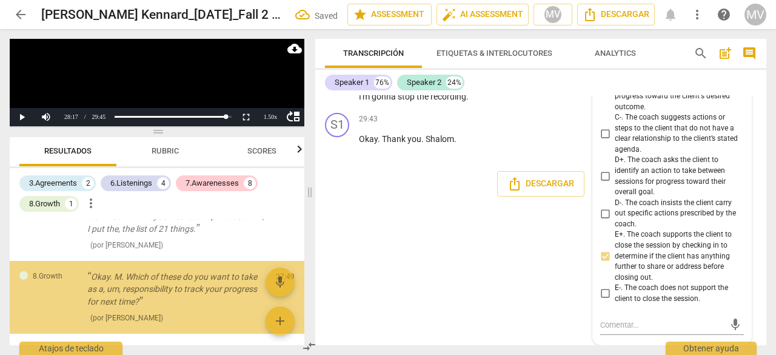
scroll to position [917, 0]
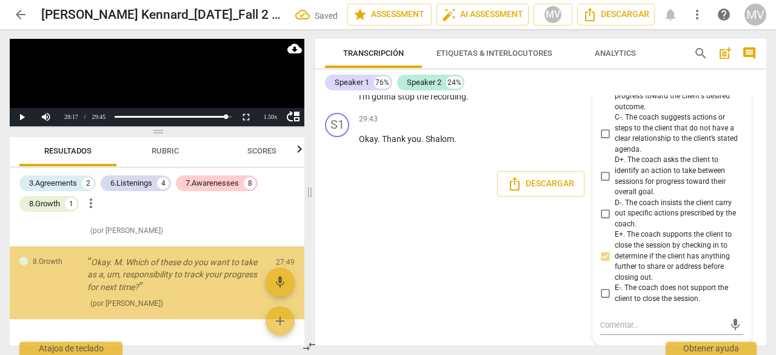
click at [479, 248] on div "S1 play_arrow pause 00:03 + Add competency keyboard_arrow_right Hey . S2 play_a…" at bounding box center [540, 220] width 451 height 250
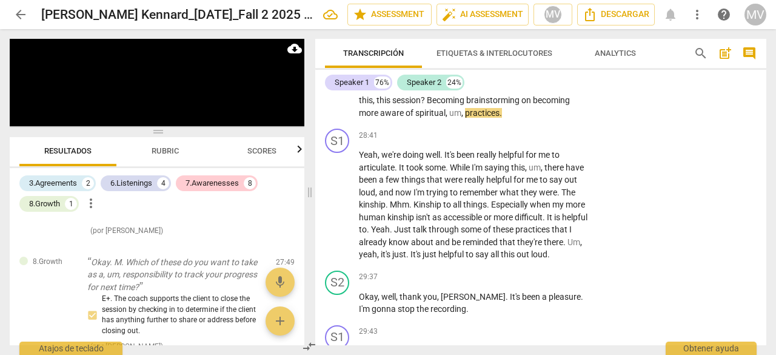
scroll to position [5338, 0]
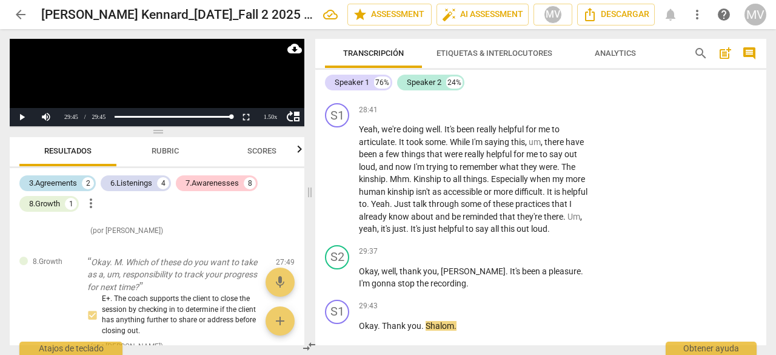
click at [68, 186] on div "3.Agreements" at bounding box center [53, 183] width 48 height 12
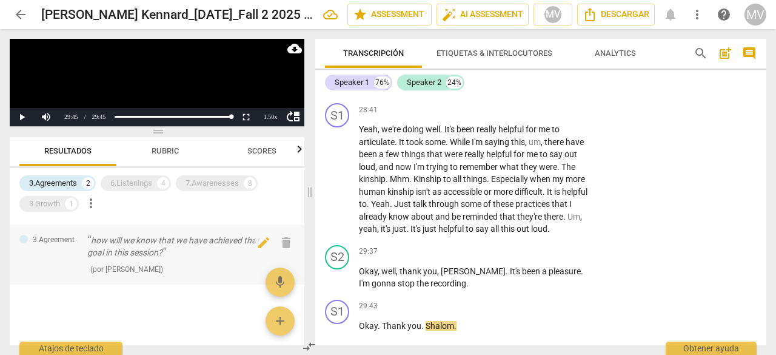
scroll to position [0, 0]
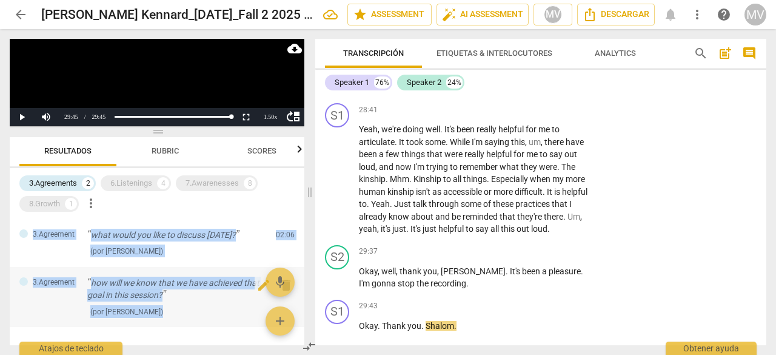
drag, startPoint x: 33, startPoint y: 235, endPoint x: 192, endPoint y: 308, distance: 174.8
click at [192, 308] on div "3.Agreement what would you like to discuss [DATE]? ( por [PERSON_NAME] ) 02:06 …" at bounding box center [157, 282] width 295 height 127
copy div "3.Agreement what would you like to discuss [DATE]? ( por [PERSON_NAME] ) 02:06 …"
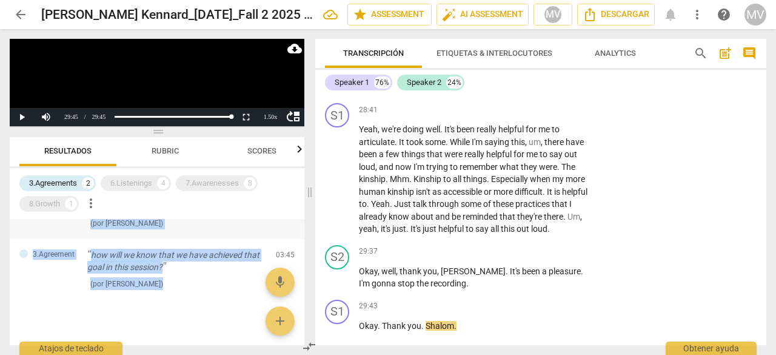
scroll to position [42, 0]
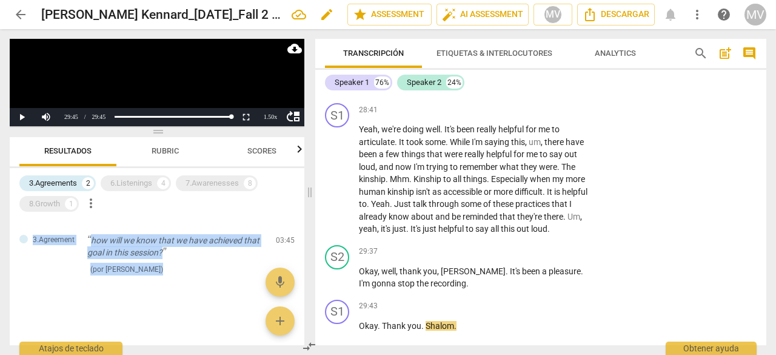
click at [133, 189] on div "6.Listenings 4" at bounding box center [136, 183] width 70 height 16
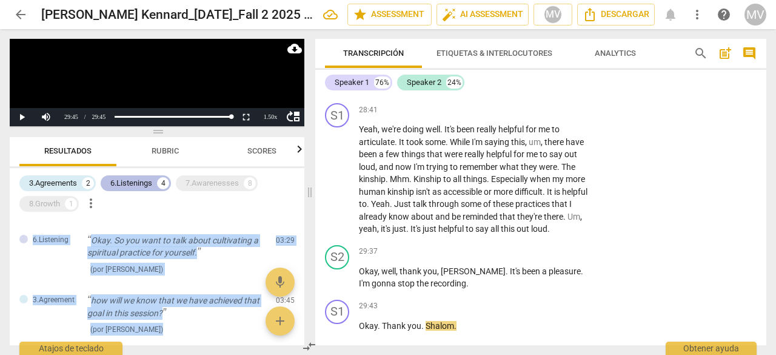
click at [36, 186] on div "3.Agreements" at bounding box center [53, 183] width 48 height 12
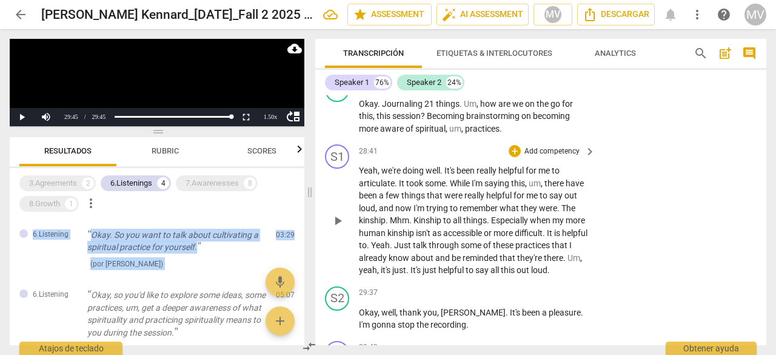
scroll to position [5278, 0]
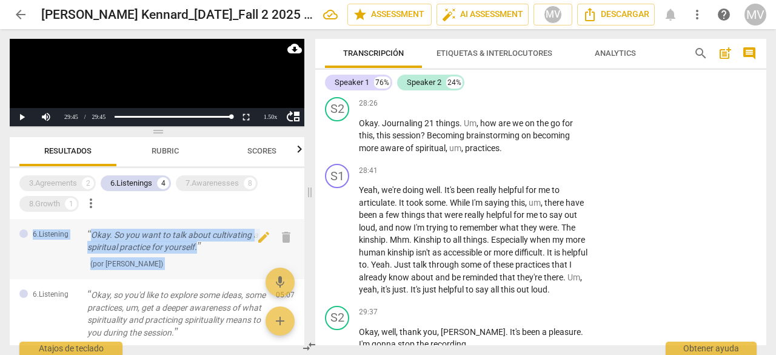
click at [209, 260] on div "( por [PERSON_NAME] )" at bounding box center [176, 263] width 179 height 13
drag, startPoint x: 35, startPoint y: 270, endPoint x: 40, endPoint y: 265, distance: 7.3
click at [35, 269] on div "6.Listening Okay. So you want to talk about cultivating a spiritual practice fo…" at bounding box center [157, 249] width 295 height 61
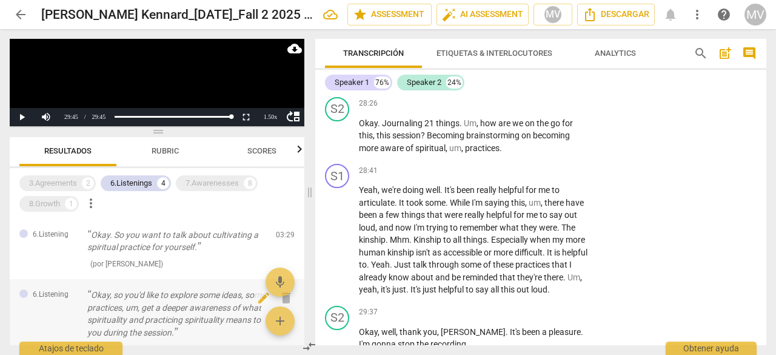
click at [104, 301] on p "Okay, so you'd like to explore some ideas, some practices, um, get a deeper awa…" at bounding box center [176, 314] width 179 height 50
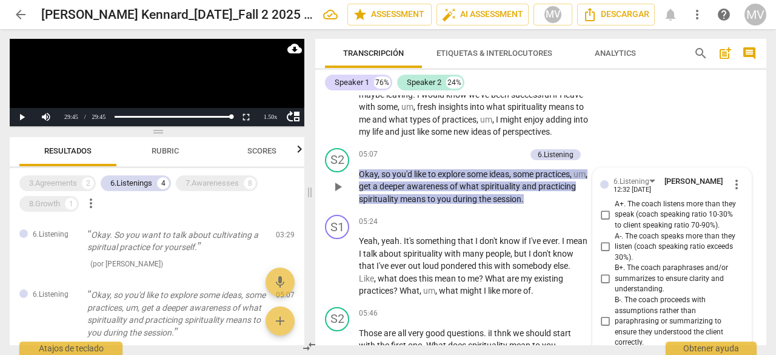
scroll to position [1079, 0]
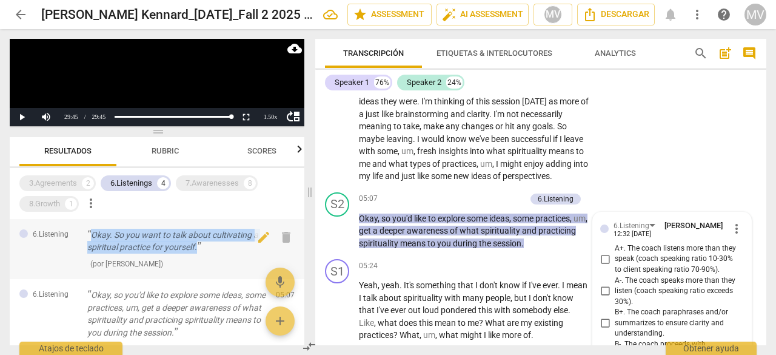
drag, startPoint x: 93, startPoint y: 235, endPoint x: 200, endPoint y: 252, distance: 108.1
click at [200, 252] on p "Okay. So you want to talk about cultivating a spiritual practice for yourself." at bounding box center [176, 241] width 179 height 25
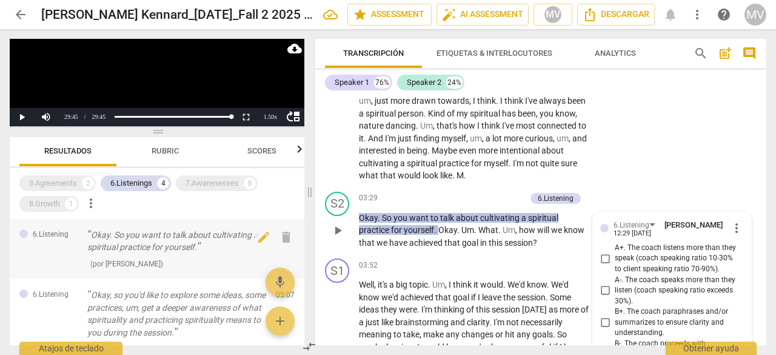
scroll to position [870, 0]
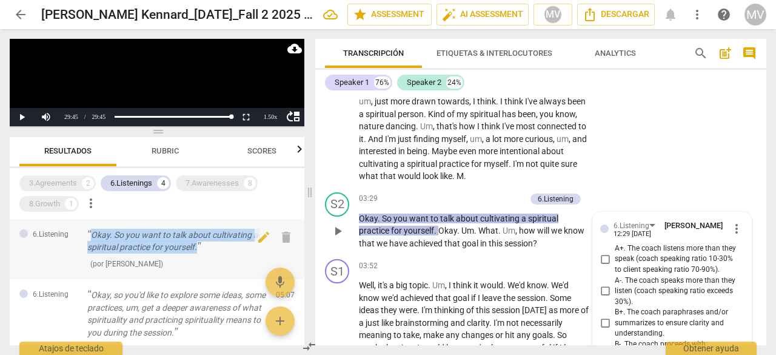
drag, startPoint x: 91, startPoint y: 231, endPoint x: 207, endPoint y: 247, distance: 116.9
click at [207, 247] on p "Okay. So you want to talk about cultivating a spiritual practice for yourself." at bounding box center [176, 241] width 179 height 25
copy p "Okay. So you want to talk about cultivating a spiritual practice for yourself."
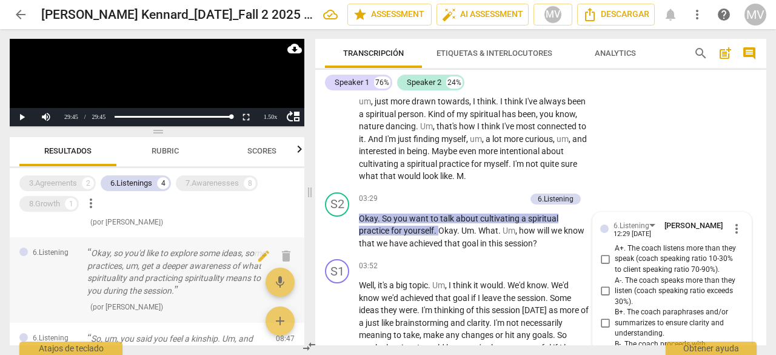
scroll to position [61, 0]
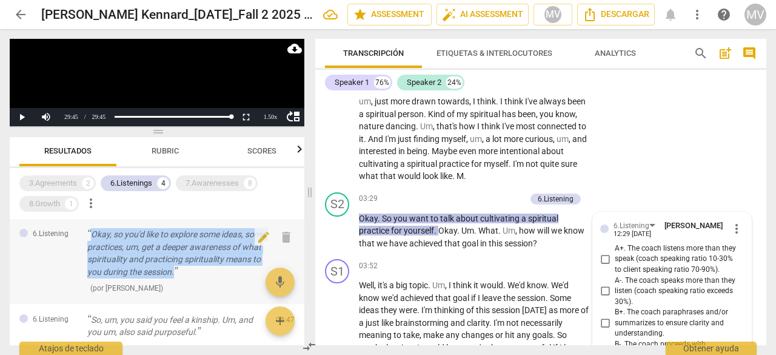
drag, startPoint x: 92, startPoint y: 236, endPoint x: 213, endPoint y: 273, distance: 126.8
click at [213, 273] on p "Okay, so you'd like to explore some ideas, some practices, um, get a deeper awa…" at bounding box center [176, 253] width 179 height 50
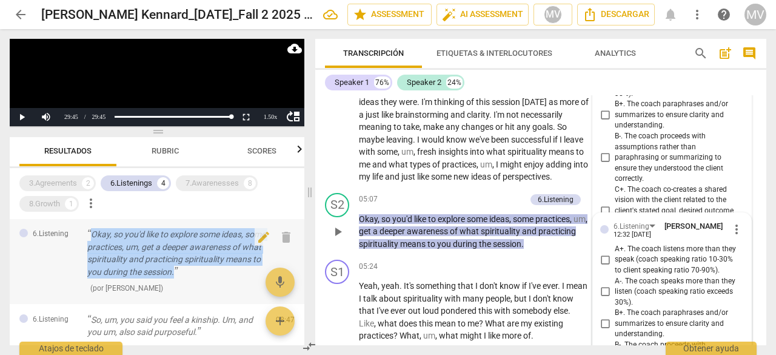
scroll to position [1079, 0]
copy p "Okay, so you'd like to explore some ideas, some practices, um, get a deeper awa…"
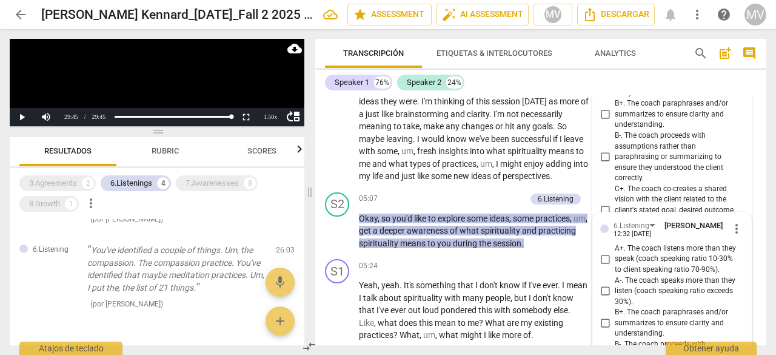
scroll to position [164, 0]
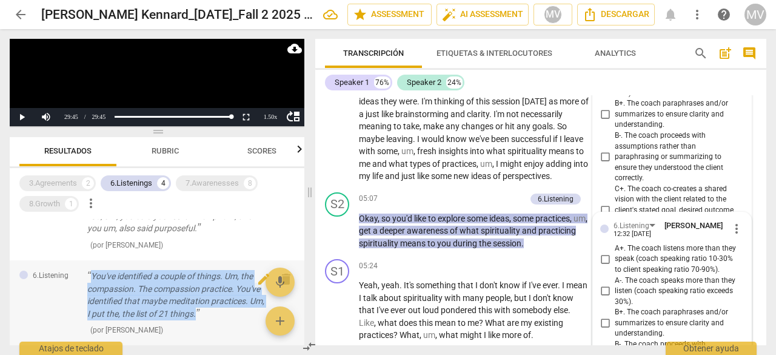
drag, startPoint x: 92, startPoint y: 272, endPoint x: 218, endPoint y: 318, distance: 134.1
click at [218, 318] on p "You've identified a couple of things. Um, the compassion. The compassion practi…" at bounding box center [176, 295] width 179 height 50
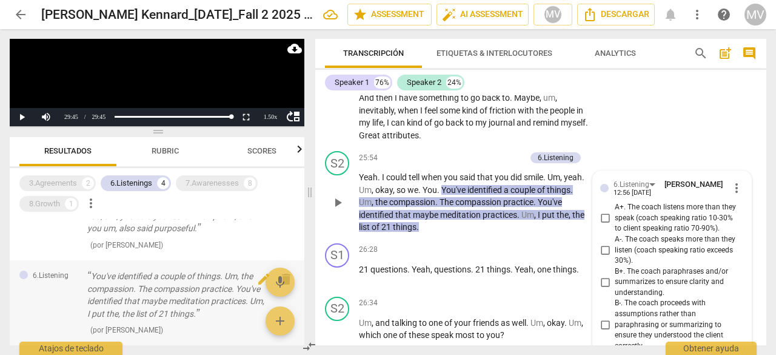
scroll to position [4747, 0]
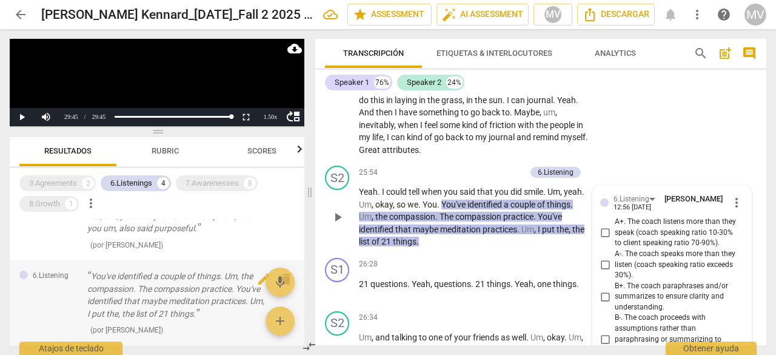
click at [96, 274] on p "You've identified a couple of things. Um, the compassion. The compassion practi…" at bounding box center [176, 295] width 179 height 50
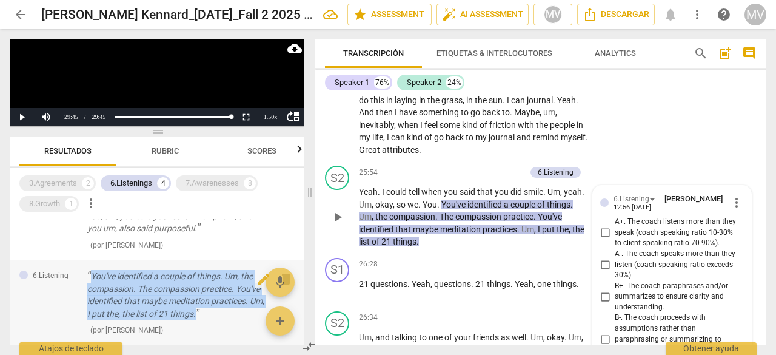
drag, startPoint x: 92, startPoint y: 276, endPoint x: 218, endPoint y: 315, distance: 132.8
click at [218, 315] on p "You've identified a couple of things. Um, the compassion. The compassion practi…" at bounding box center [176, 295] width 179 height 50
copy p "You've identified a couple of things. Um, the compassion. The compassion practi…"
click at [206, 189] on div "7.Awarenesses" at bounding box center [212, 183] width 53 height 12
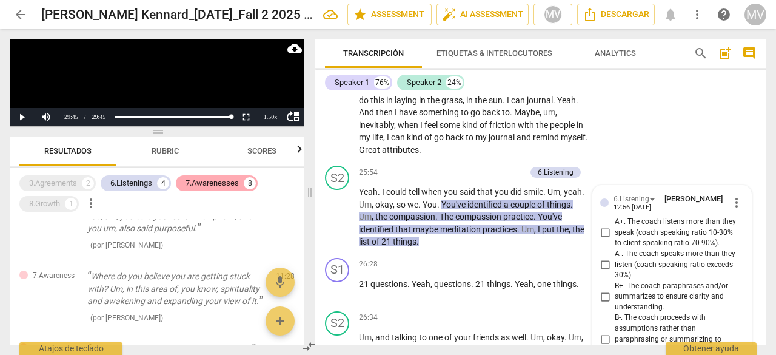
click at [124, 189] on div "6.Listenings" at bounding box center [131, 183] width 42 height 12
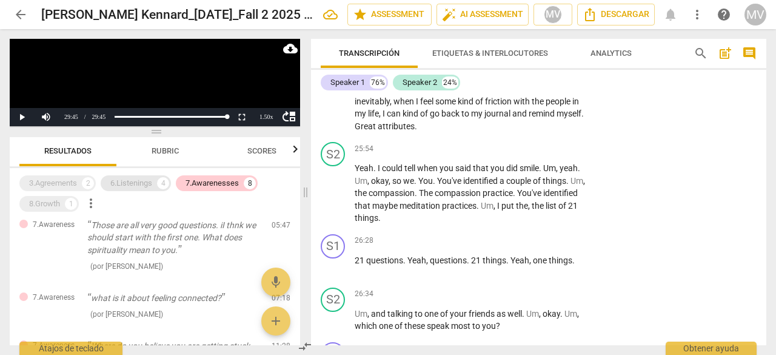
scroll to position [0, 0]
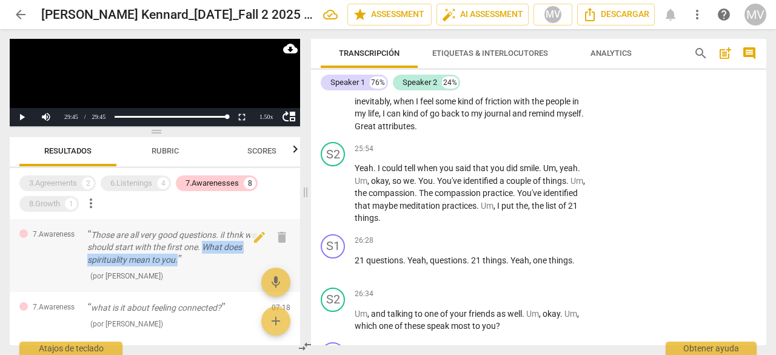
drag, startPoint x: 204, startPoint y: 247, endPoint x: 209, endPoint y: 259, distance: 12.9
click at [209, 259] on p "Those are all very good questions. iI thnk we should start with the first one. …" at bounding box center [174, 248] width 175 height 38
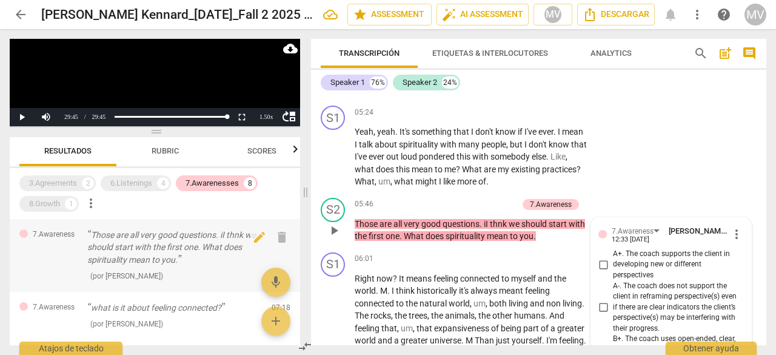
scroll to position [1232, 0]
drag, startPoint x: 201, startPoint y: 247, endPoint x: 205, endPoint y: 268, distance: 20.9
click at [205, 268] on div "Those are all very good questions. iI thnk we should start with the first one. …" at bounding box center [174, 255] width 175 height 53
copy div "What does spirituality mean to you. ( por [PERSON_NAME] )"
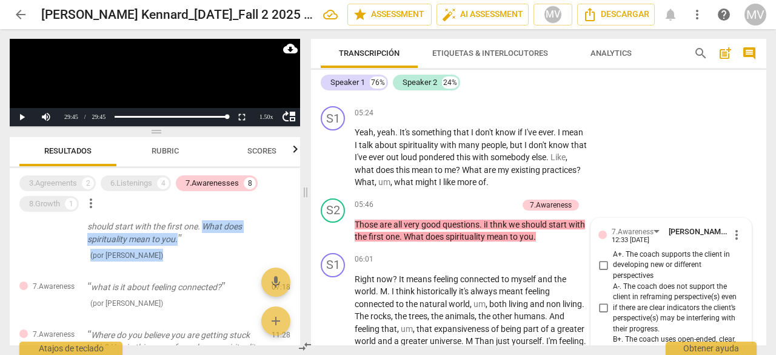
scroll to position [24, 0]
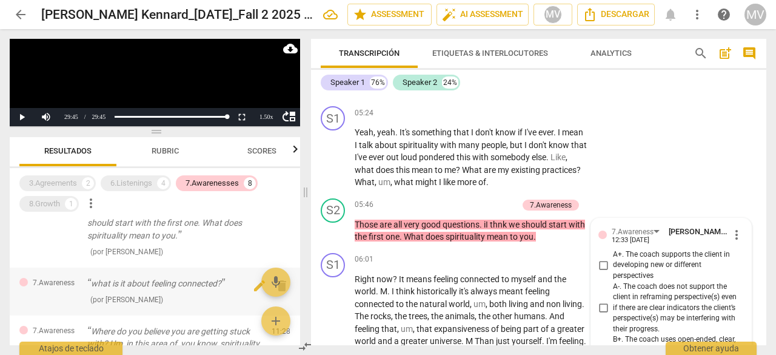
click at [92, 288] on p "what is it about feeling connected?" at bounding box center [174, 283] width 175 height 13
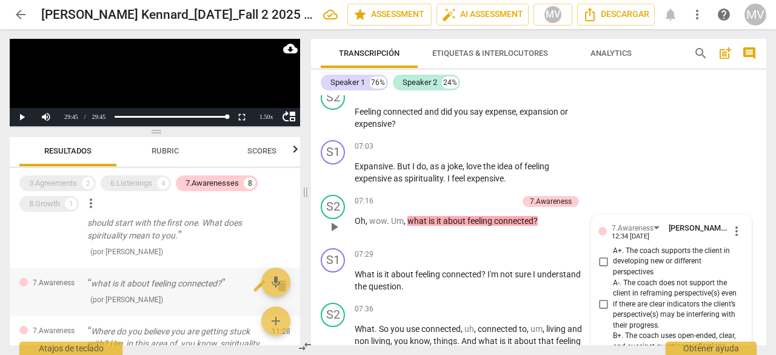
click at [92, 287] on p "what is it about feeling connected?" at bounding box center [174, 283] width 175 height 13
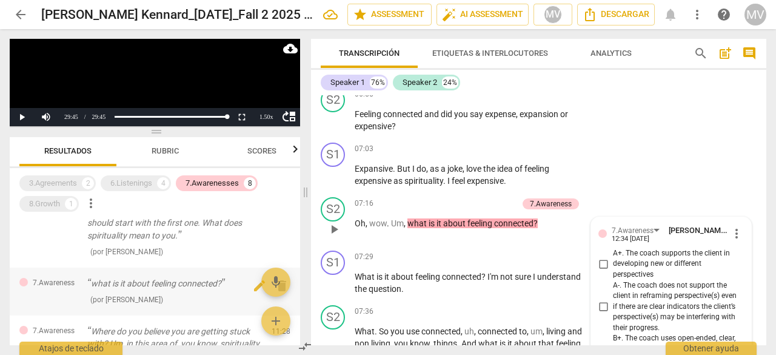
scroll to position [1524, 0]
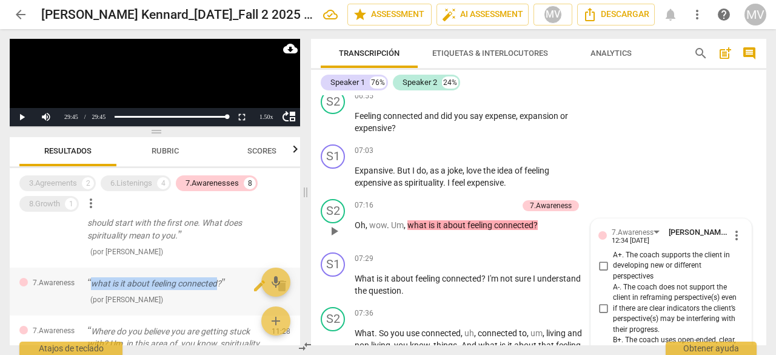
drag, startPoint x: 90, startPoint y: 280, endPoint x: 218, endPoint y: 287, distance: 128.8
click at [218, 287] on p "what is it about feeling connected?" at bounding box center [174, 283] width 175 height 13
copy p "what is it about feeling connected"
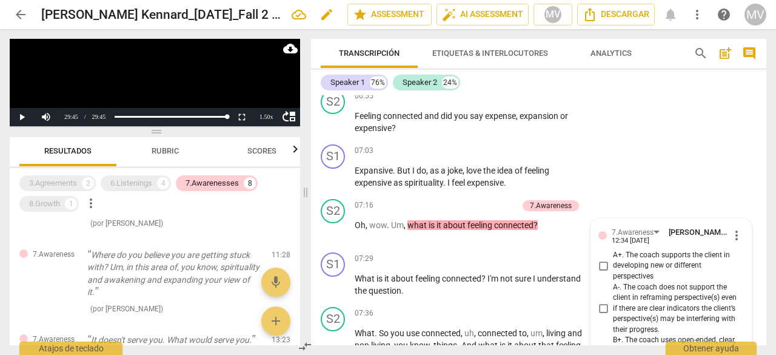
scroll to position [101, 0]
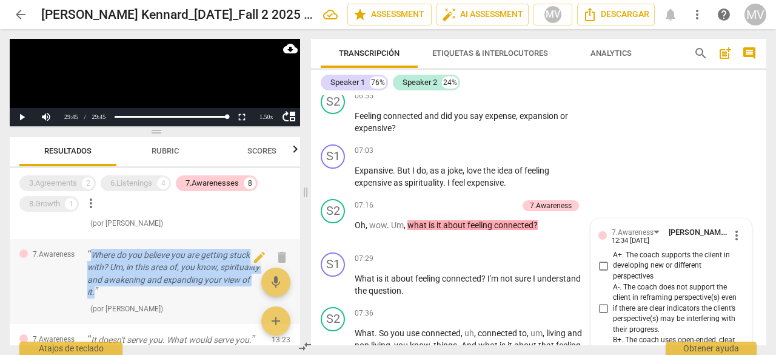
drag, startPoint x: 90, startPoint y: 255, endPoint x: 148, endPoint y: 297, distance: 70.9
click at [148, 297] on p "Where do you believe you are getting stuck with? Um, in this area of, you know,…" at bounding box center [174, 274] width 175 height 50
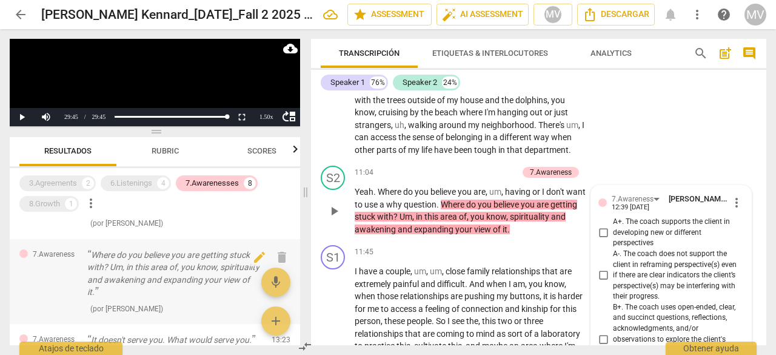
scroll to position [2138, 0]
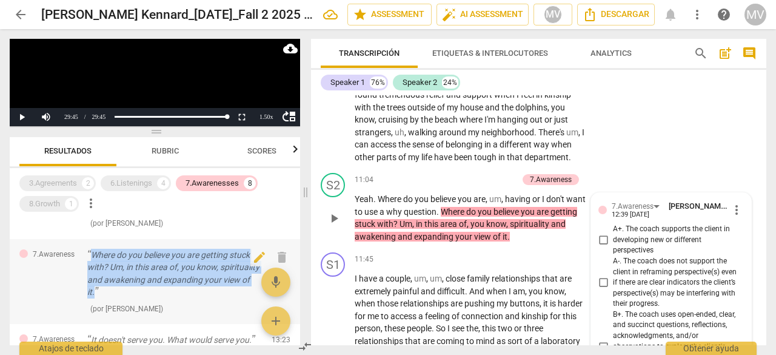
drag, startPoint x: 91, startPoint y: 251, endPoint x: 146, endPoint y: 291, distance: 67.8
click at [146, 291] on p "Where do you believe you are getting stuck with? Um, in this area of, you know,…" at bounding box center [174, 274] width 175 height 50
copy p "Where do you believe you are getting stuck with? Um, in this area of, you know,…"
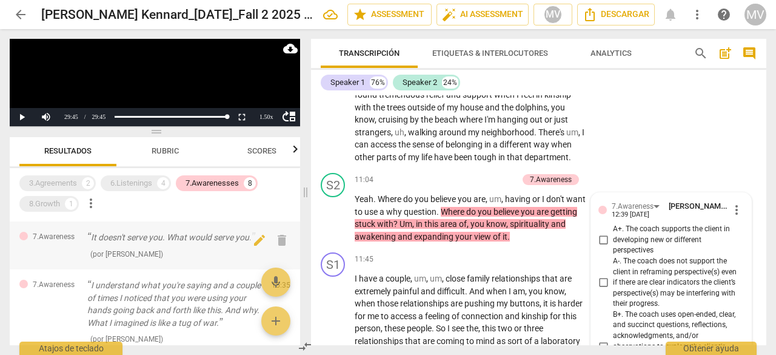
scroll to position [222, 0]
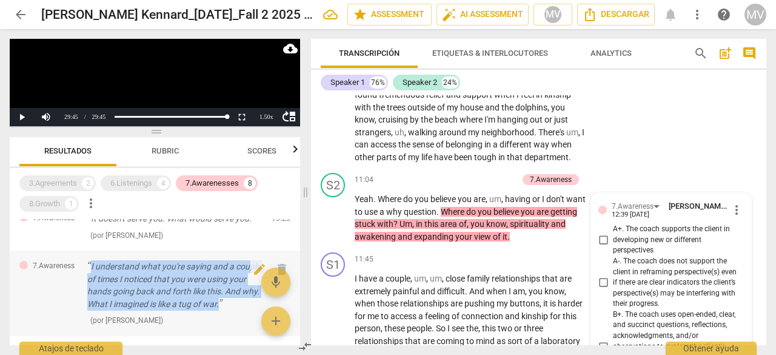
drag, startPoint x: 92, startPoint y: 266, endPoint x: 116, endPoint y: 318, distance: 57.2
click at [116, 310] on p "I understand what you're saying and a couple of times I noticed that you were u…" at bounding box center [174, 285] width 175 height 50
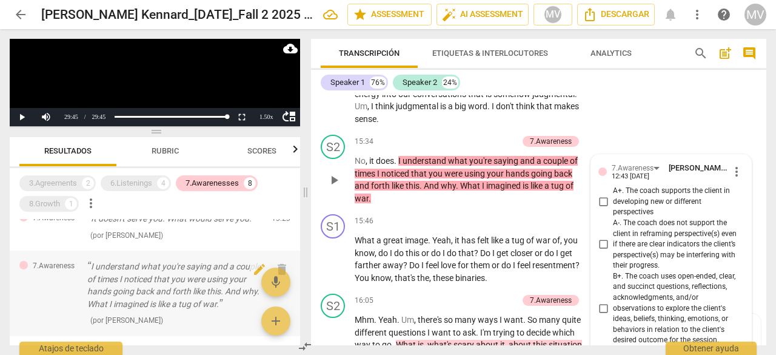
scroll to position [2884, 0]
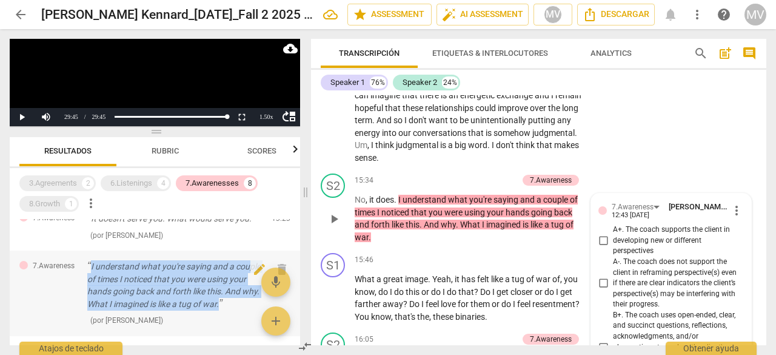
drag, startPoint x: 92, startPoint y: 267, endPoint x: 109, endPoint y: 318, distance: 54.3
click at [109, 310] on p "I understand what you're saying and a couple of times I noticed that you were u…" at bounding box center [174, 285] width 175 height 50
copy p "I understand what you're saying and a couple of times I noticed that you were u…"
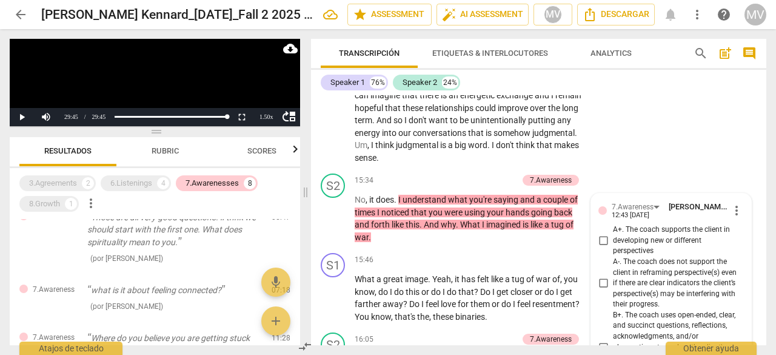
scroll to position [0, 0]
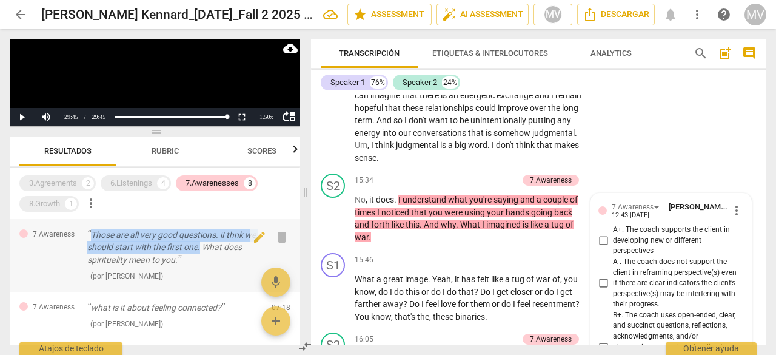
drag, startPoint x: 92, startPoint y: 232, endPoint x: 200, endPoint y: 247, distance: 108.4
click at [200, 247] on p "Those are all very good questions. iI thnk we should start with the first one. …" at bounding box center [174, 248] width 175 height 38
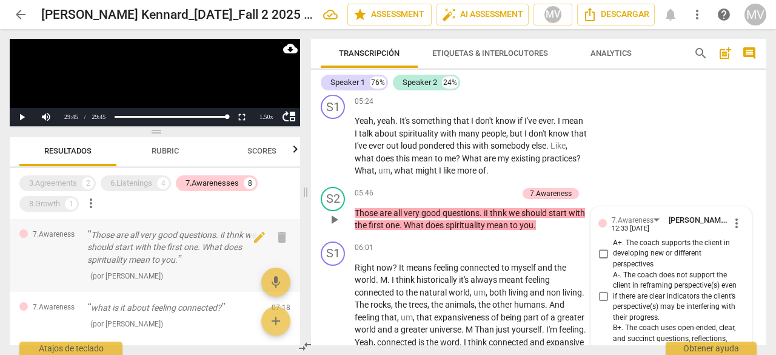
scroll to position [1232, 0]
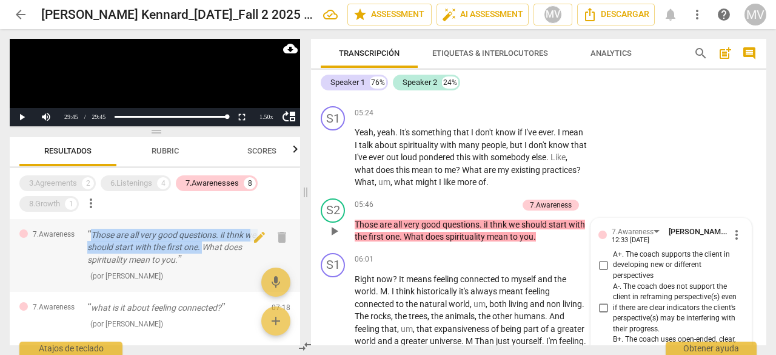
drag, startPoint x: 91, startPoint y: 235, endPoint x: 205, endPoint y: 251, distance: 115.1
click at [205, 251] on p "Those are all very good questions. iI thnk we should start with the first one. …" at bounding box center [174, 248] width 175 height 38
copy p "Those are all very good questions. iI thnk we should start with the first one."
click at [42, 209] on div "8.Growth" at bounding box center [44, 204] width 31 height 12
click at [226, 177] on div "7.Awarenesses" at bounding box center [212, 183] width 53 height 12
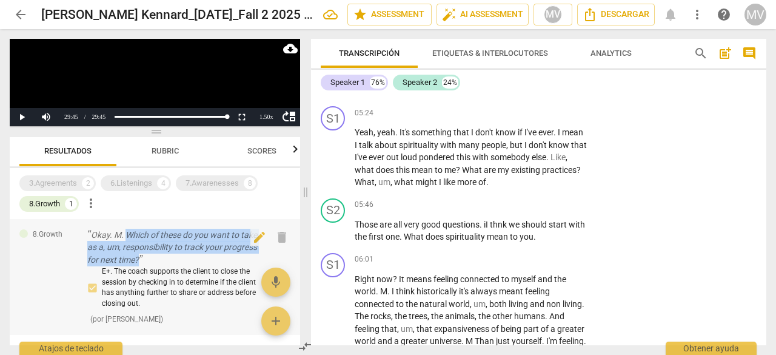
drag, startPoint x: 127, startPoint y: 231, endPoint x: 143, endPoint y: 263, distance: 35.8
click at [143, 263] on p "Okay. M. Which of these do you want to take as a, um, responsibility to track y…" at bounding box center [174, 248] width 175 height 38
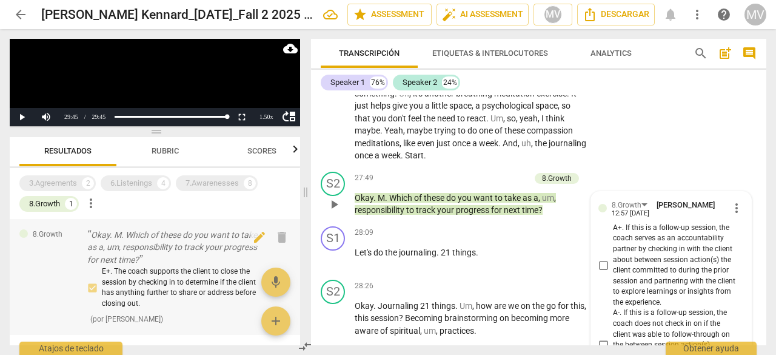
scroll to position [5068, 0]
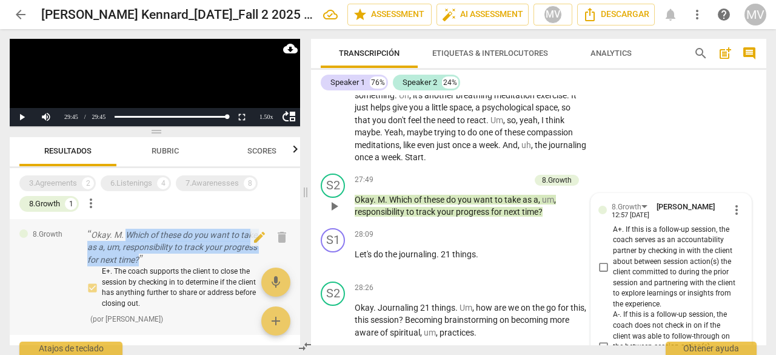
drag, startPoint x: 126, startPoint y: 234, endPoint x: 146, endPoint y: 263, distance: 35.3
click at [146, 263] on p "Okay. M. Which of these do you want to take as a, um, responsibility to track y…" at bounding box center [174, 248] width 175 height 38
copy p "Which of these do you want to take as a, um, responsibility to track your progr…"
click at [471, 18] on span "auto_fix_high AI Assessment" at bounding box center [482, 14] width 81 height 15
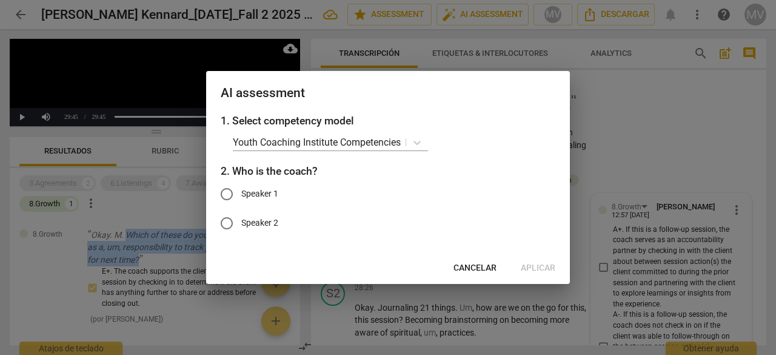
click at [458, 265] on span "Cancelar" at bounding box center [475, 268] width 43 height 12
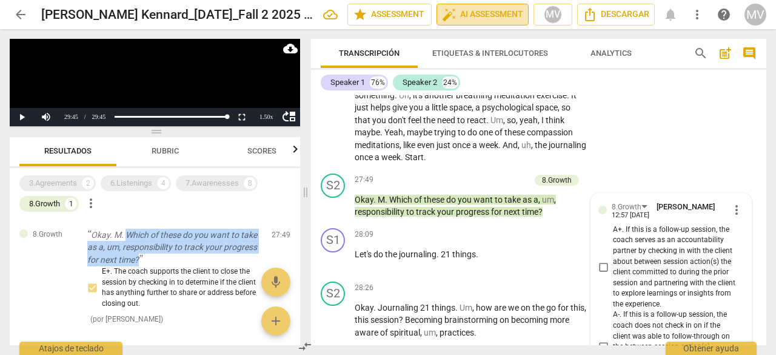
click at [470, 9] on span "auto_fix_high AI Assessment" at bounding box center [482, 14] width 81 height 15
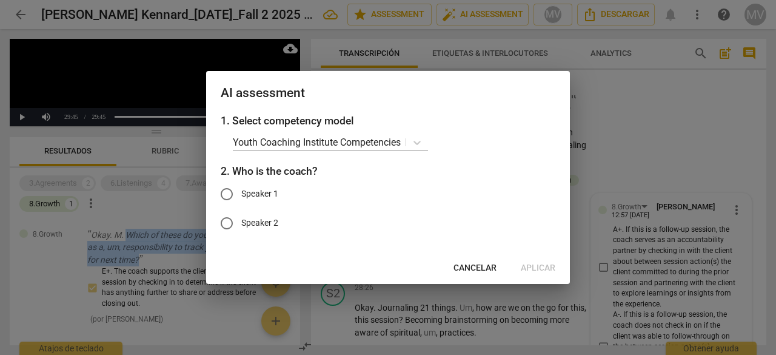
click at [227, 223] on input "Speaker 2" at bounding box center [226, 223] width 29 height 29
radio input "true"
click at [537, 264] on span "Aplicar" at bounding box center [538, 268] width 35 height 12
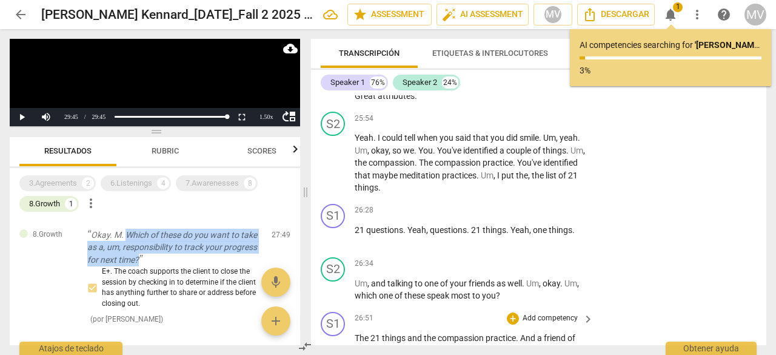
scroll to position [4765, 0]
